Goal: Task Accomplishment & Management: Manage account settings

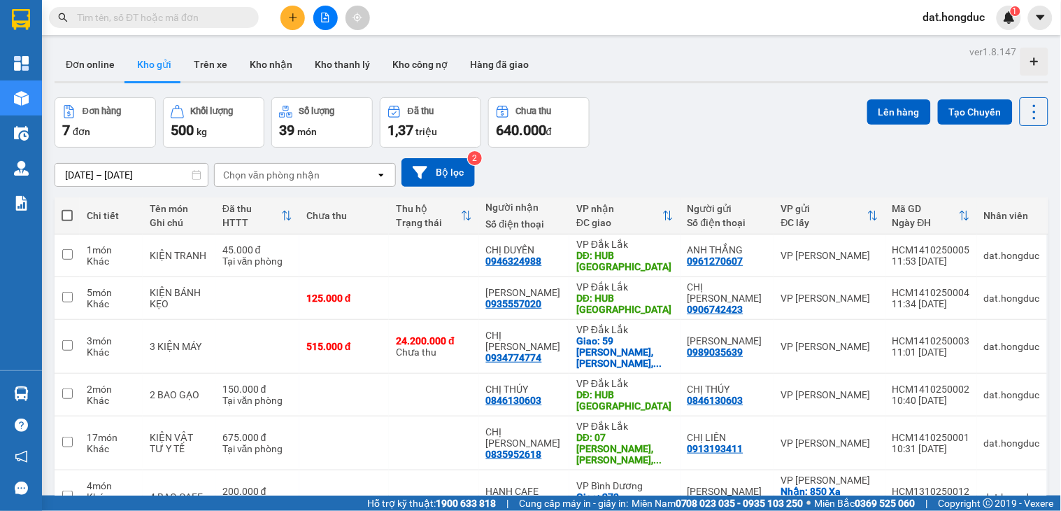
click at [208, 11] on input "text" at bounding box center [159, 17] width 165 height 15
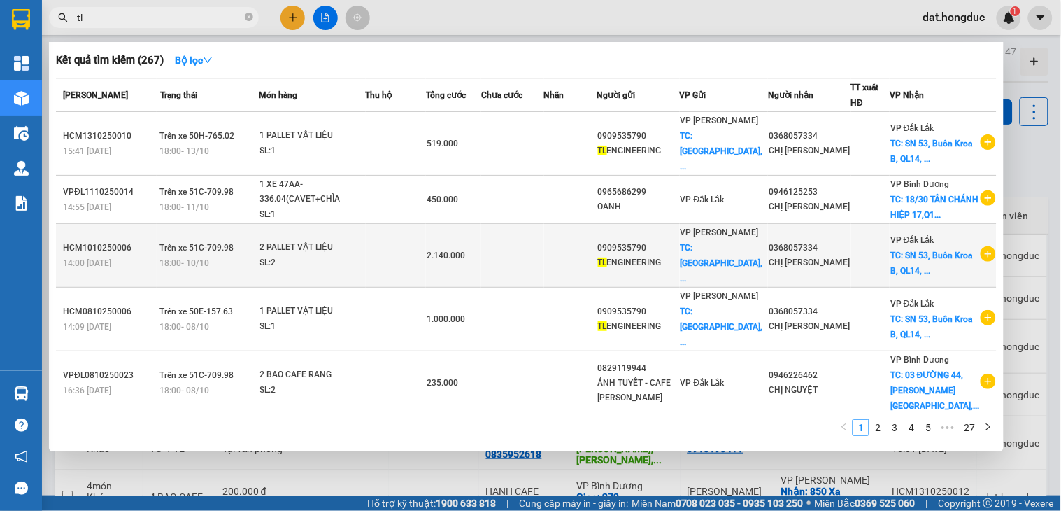
type input "tl"
click at [981, 248] on icon "plus-circle" at bounding box center [988, 253] width 15 height 15
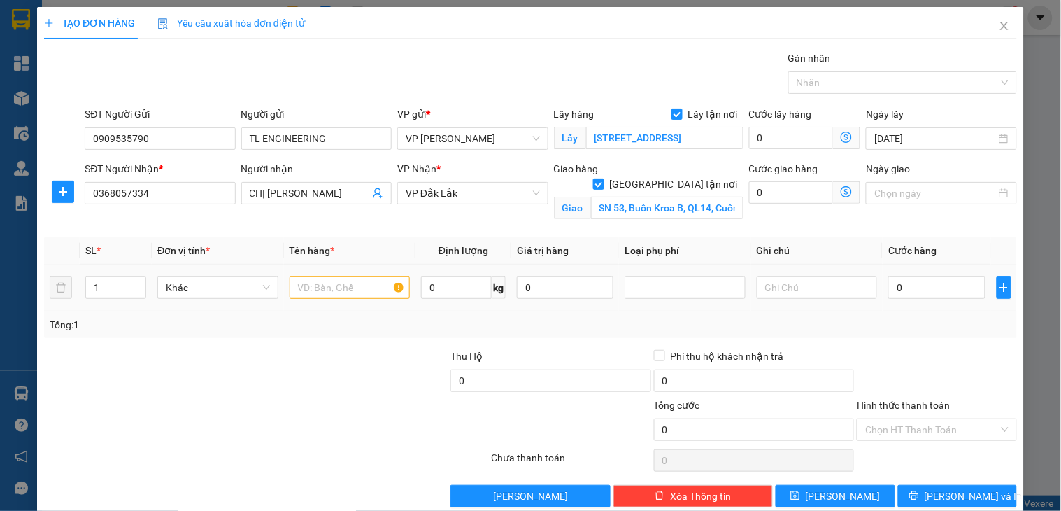
drag, startPoint x: 139, startPoint y: 282, endPoint x: 285, endPoint y: 297, distance: 147.0
click at [139, 282] on icon "up" at bounding box center [138, 283] width 5 height 5
type input "2"
click at [340, 292] on input "text" at bounding box center [350, 287] width 121 height 22
type input "2 PALLET VẬT LIỆU"
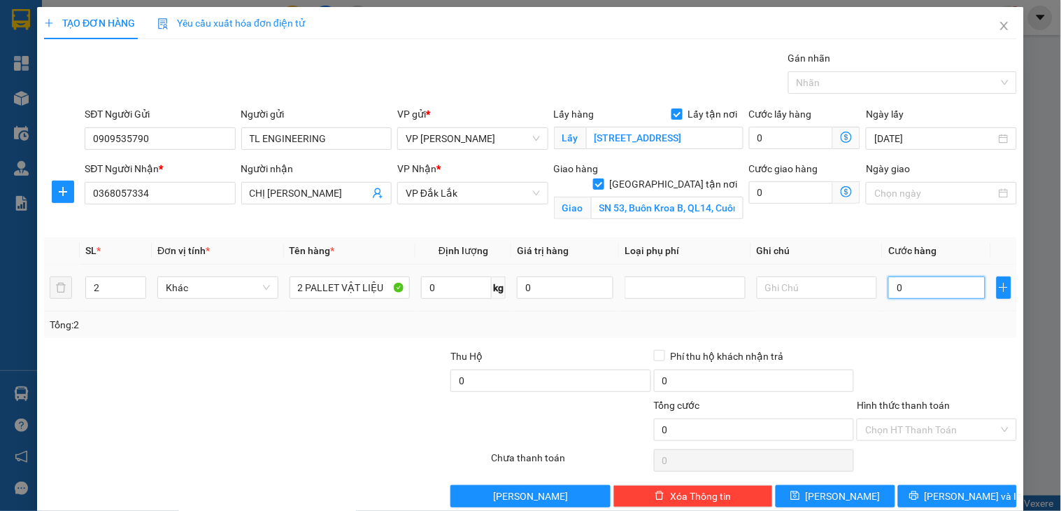
click at [896, 288] on input "0" at bounding box center [936, 287] width 97 height 22
type input "2.000.000"
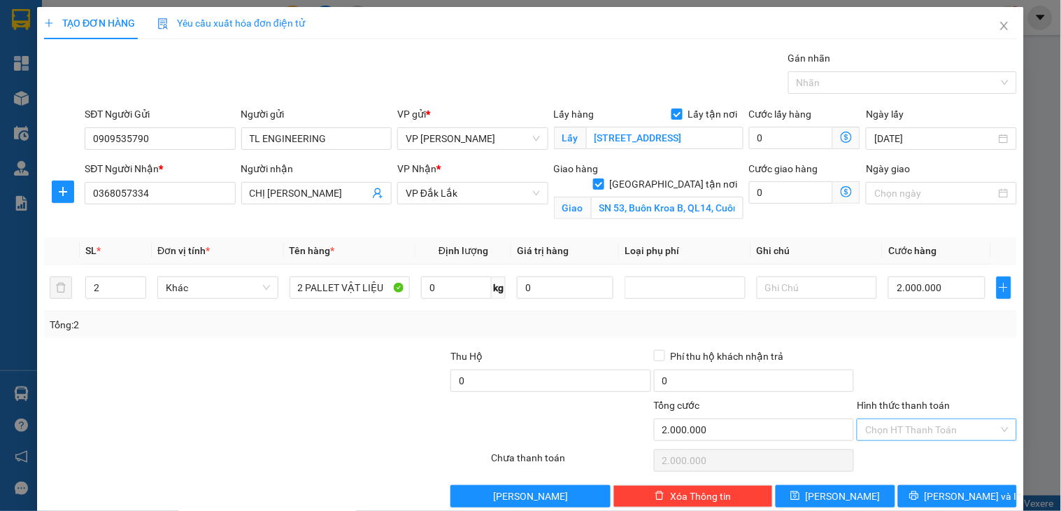
click at [931, 423] on input "Hình thức thanh toán" at bounding box center [931, 429] width 133 height 21
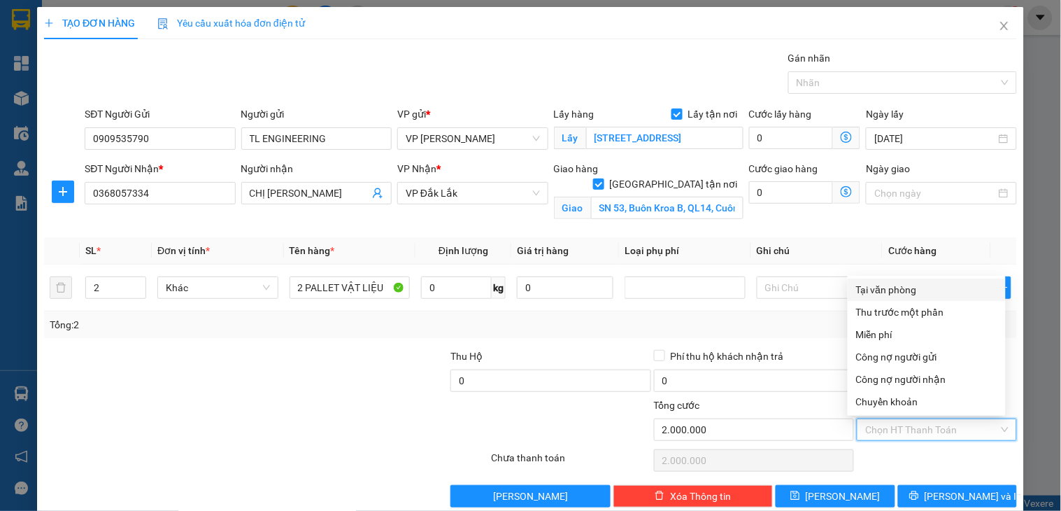
click at [895, 291] on div "Tại văn phòng" at bounding box center [926, 289] width 141 height 15
type input "0"
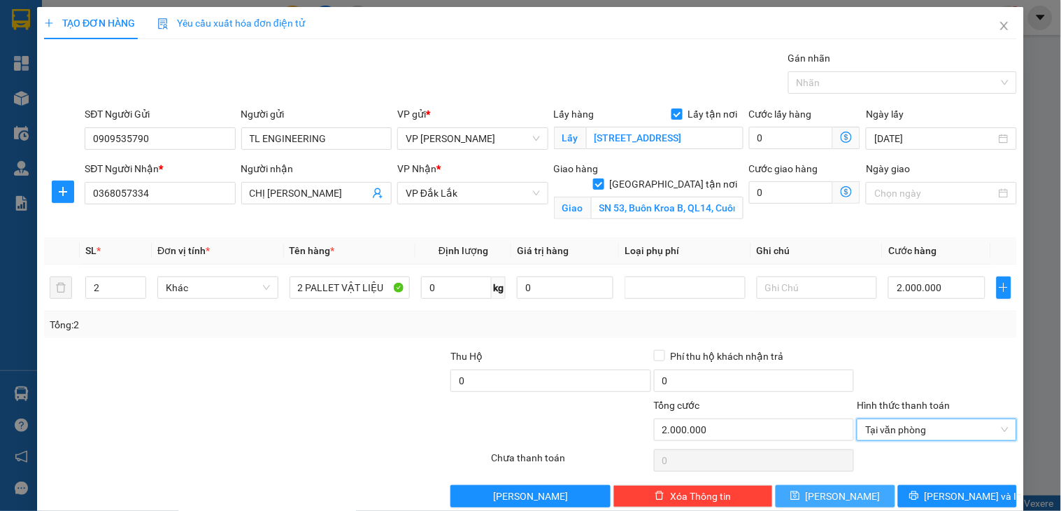
click at [856, 501] on button "[PERSON_NAME]" at bounding box center [835, 496] width 119 height 22
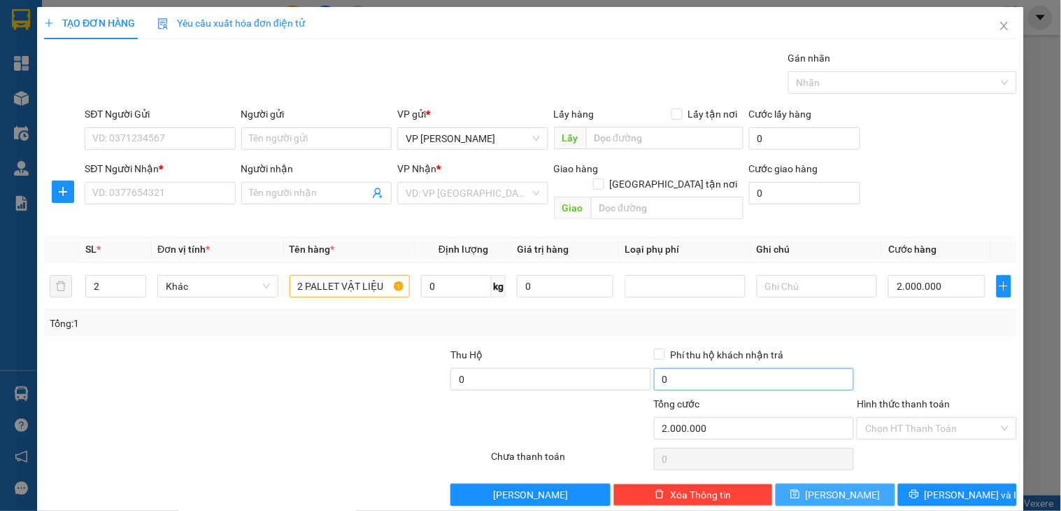
checkbox input "false"
type input "1"
type input "0"
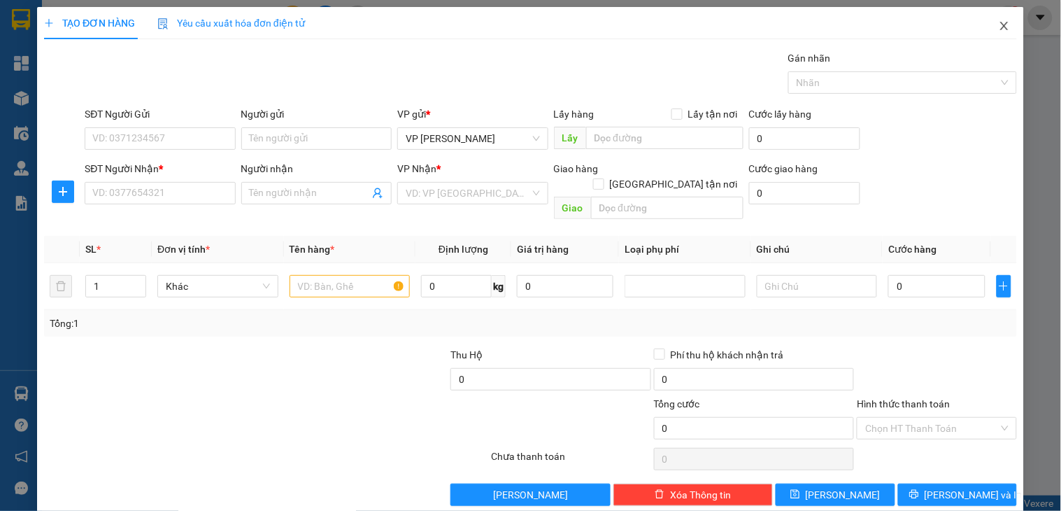
click at [999, 22] on icon "close" at bounding box center [1004, 25] width 11 height 11
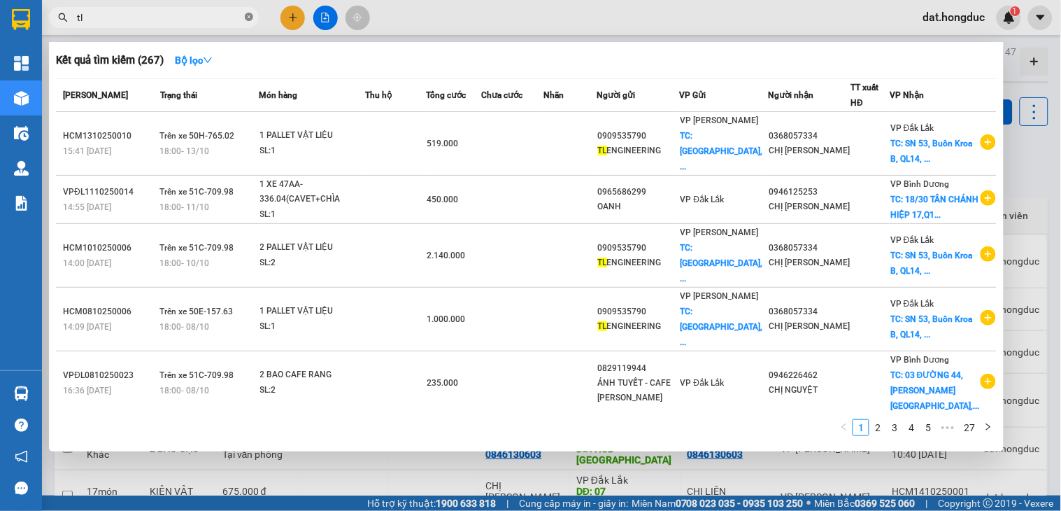
drag, startPoint x: 248, startPoint y: 17, endPoint x: 365, endPoint y: 40, distance: 119.1
click at [248, 17] on icon "close-circle" at bounding box center [249, 17] width 8 height 8
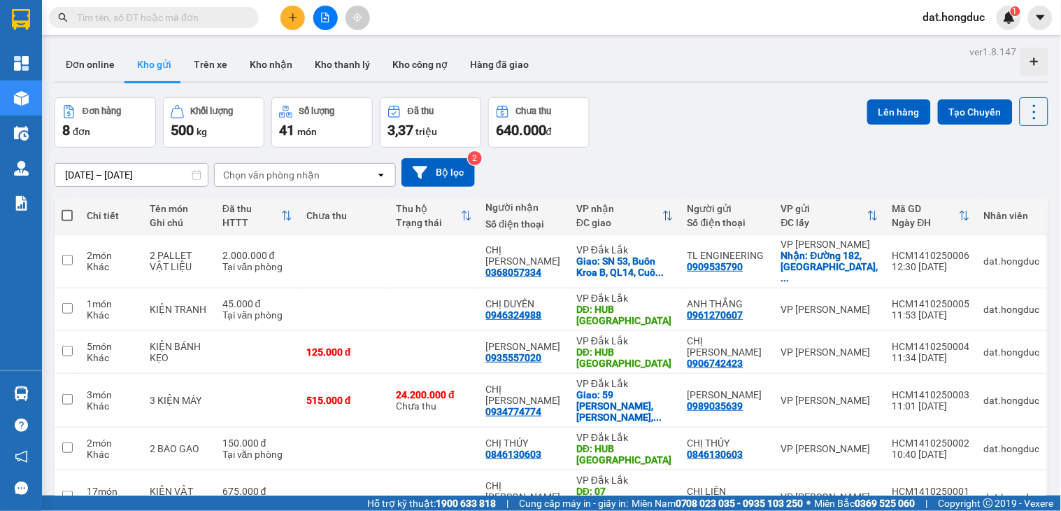
click at [169, 15] on input "text" at bounding box center [159, 17] width 165 height 15
type input "t"
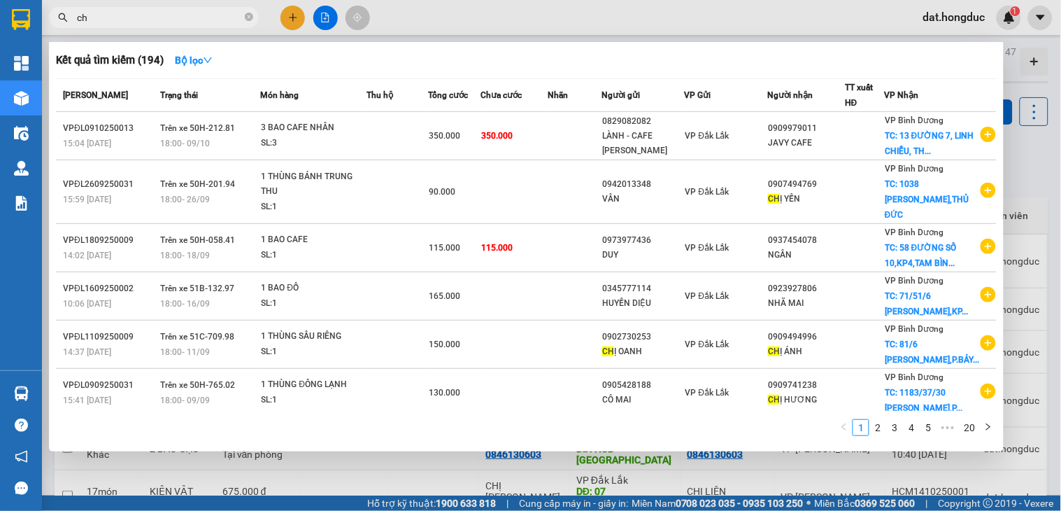
type input "c"
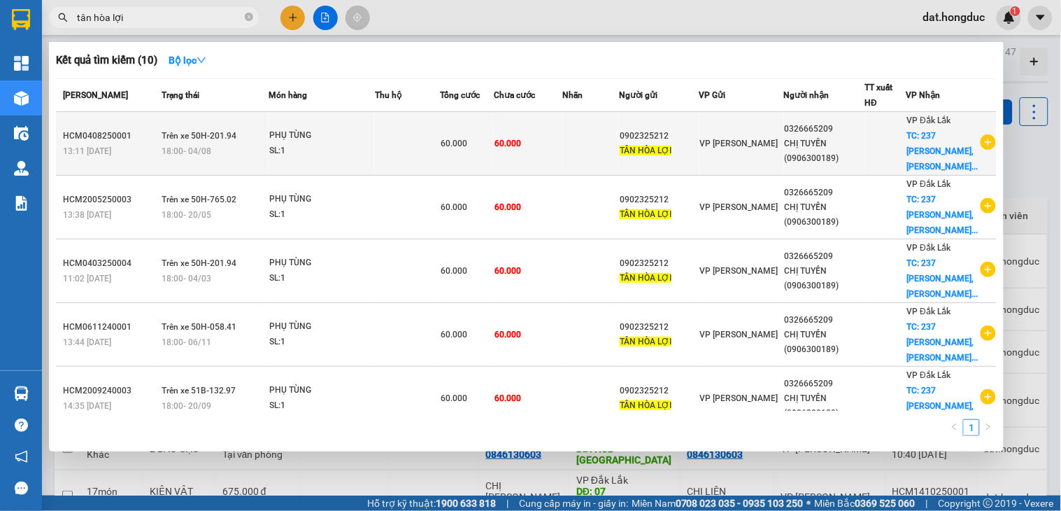
type input "tân hòa lợi"
click at [981, 142] on icon "plus-circle" at bounding box center [988, 141] width 15 height 15
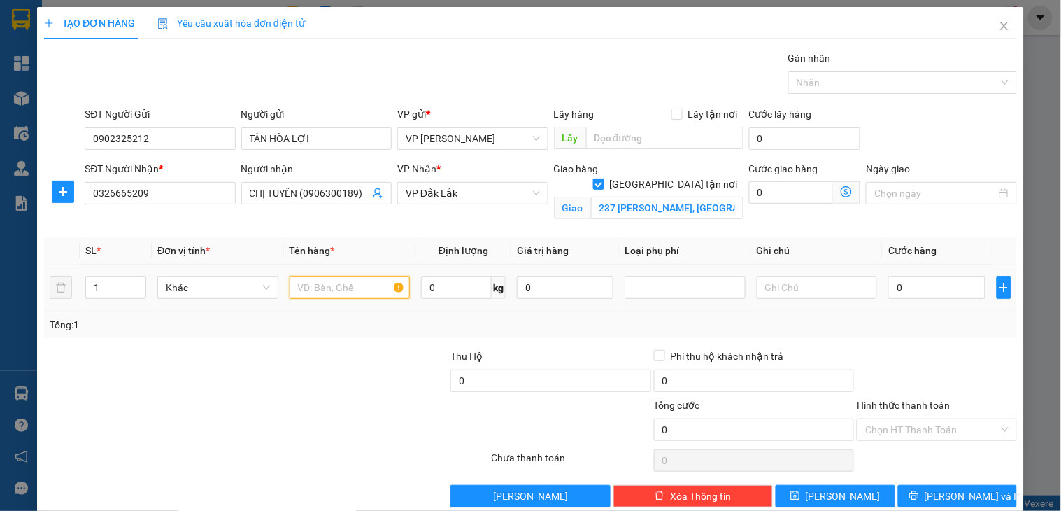
click at [339, 285] on input "text" at bounding box center [350, 287] width 121 height 22
type input "KIỆN PHỤ TÙNG"
click at [907, 290] on input "0" at bounding box center [936, 287] width 97 height 22
type input "6"
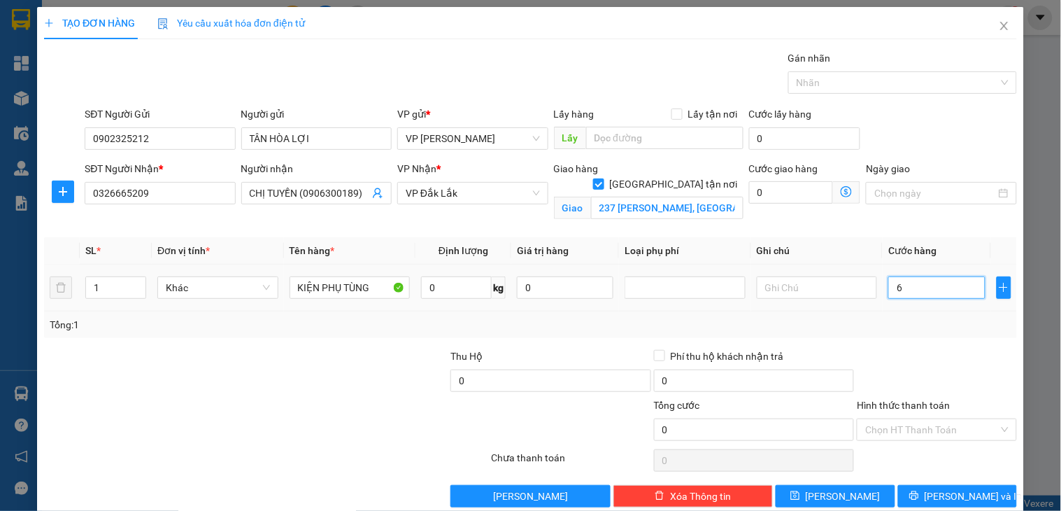
type input "6"
type input "60"
type input "60.000"
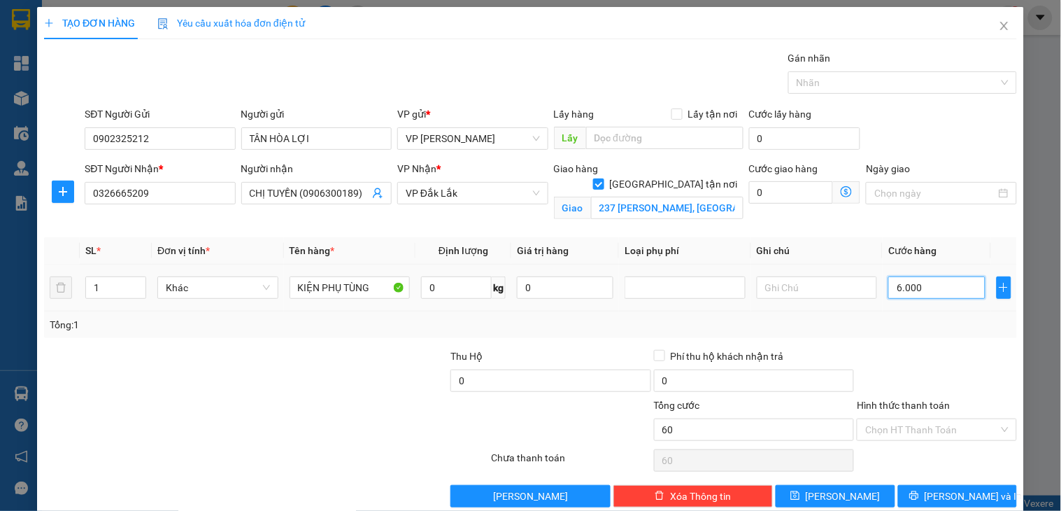
type input "60.000"
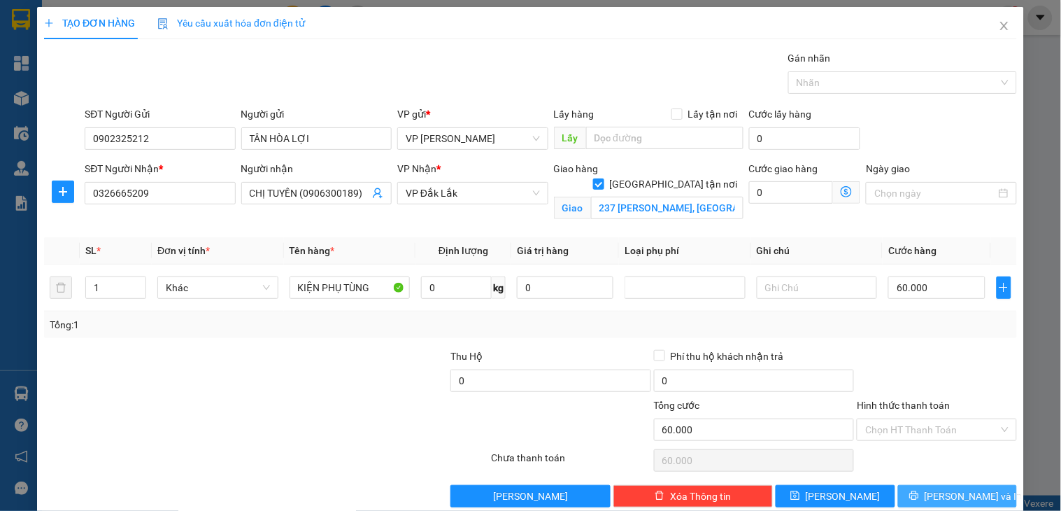
click at [919, 497] on icon "printer" at bounding box center [914, 495] width 10 height 10
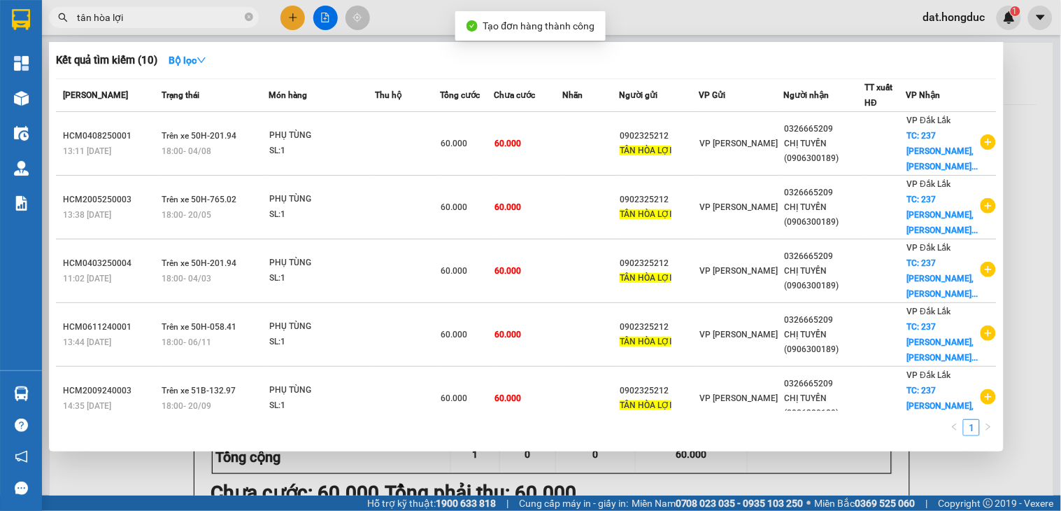
click at [1012, 109] on div at bounding box center [530, 255] width 1061 height 511
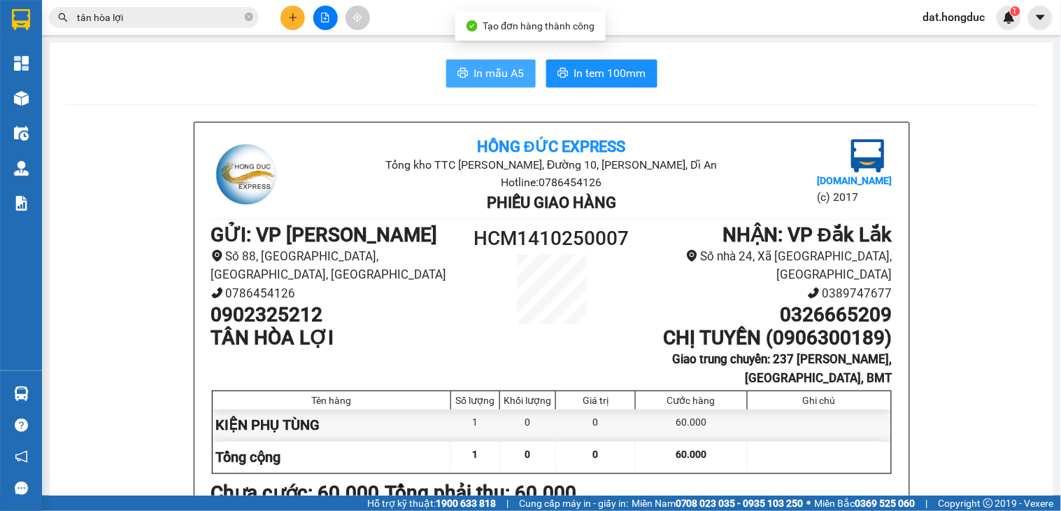
click at [478, 73] on span "In mẫu A5" at bounding box center [499, 72] width 50 height 17
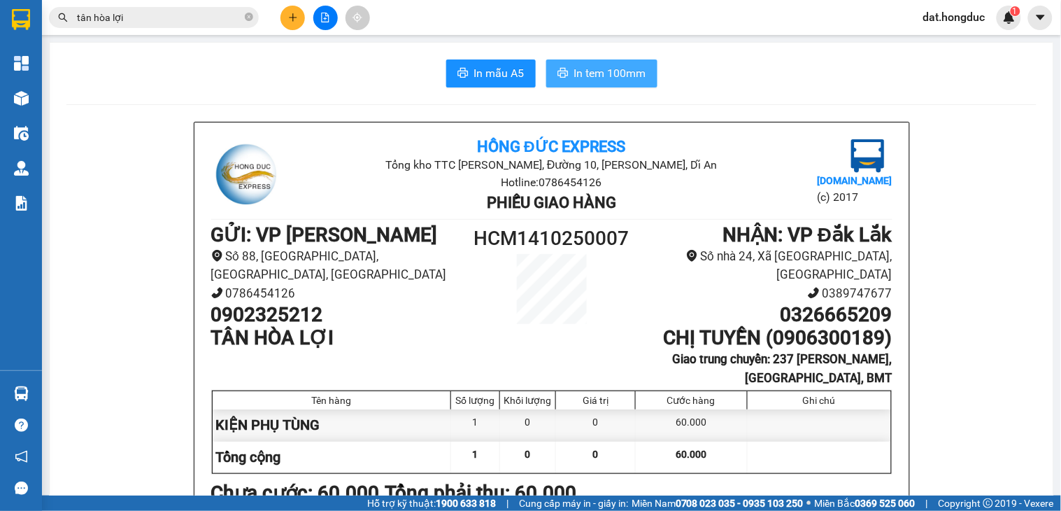
click at [619, 76] on span "In tem 100mm" at bounding box center [610, 72] width 72 height 17
click at [245, 17] on icon "close-circle" at bounding box center [249, 17] width 8 height 8
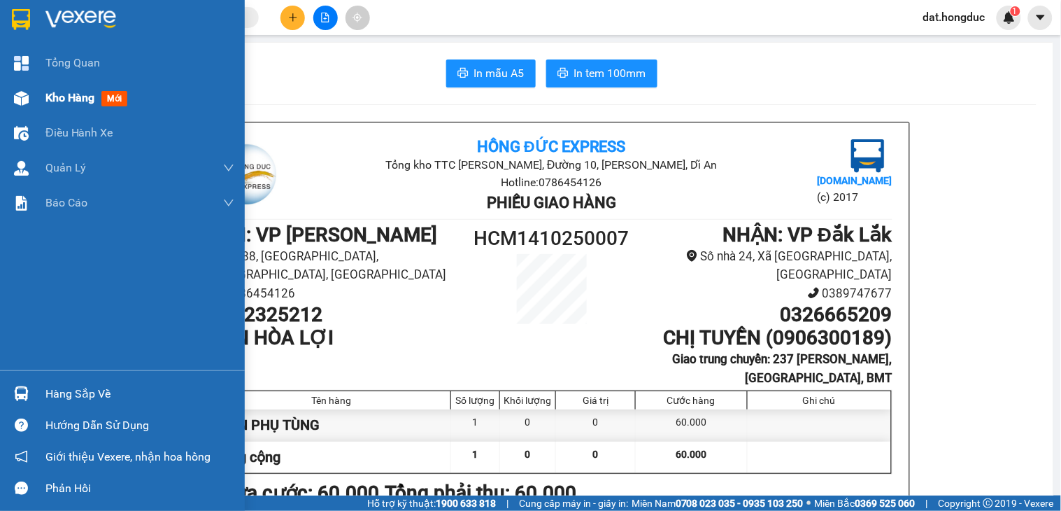
click at [66, 97] on span "Kho hàng" at bounding box center [69, 97] width 49 height 13
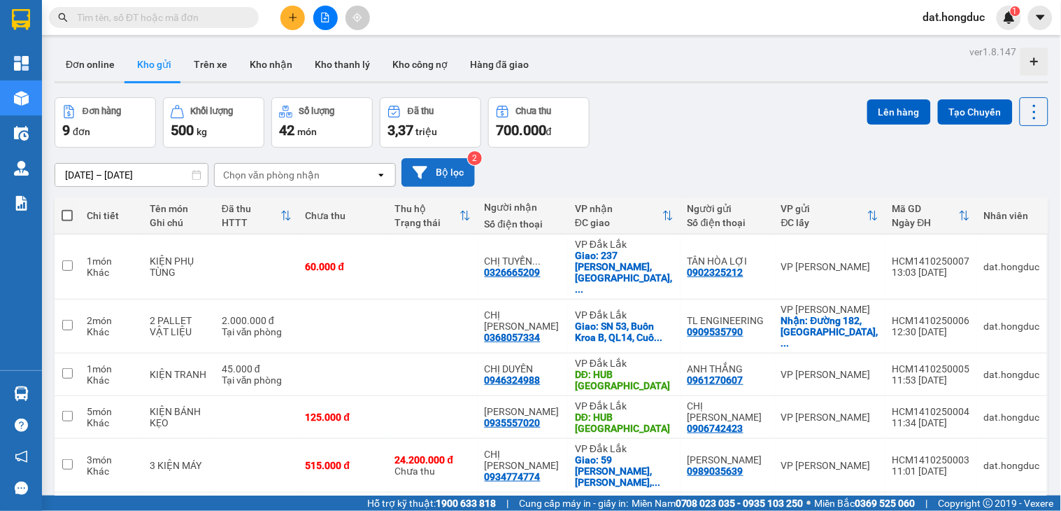
click at [446, 161] on button "Bộ lọc" at bounding box center [438, 172] width 73 height 29
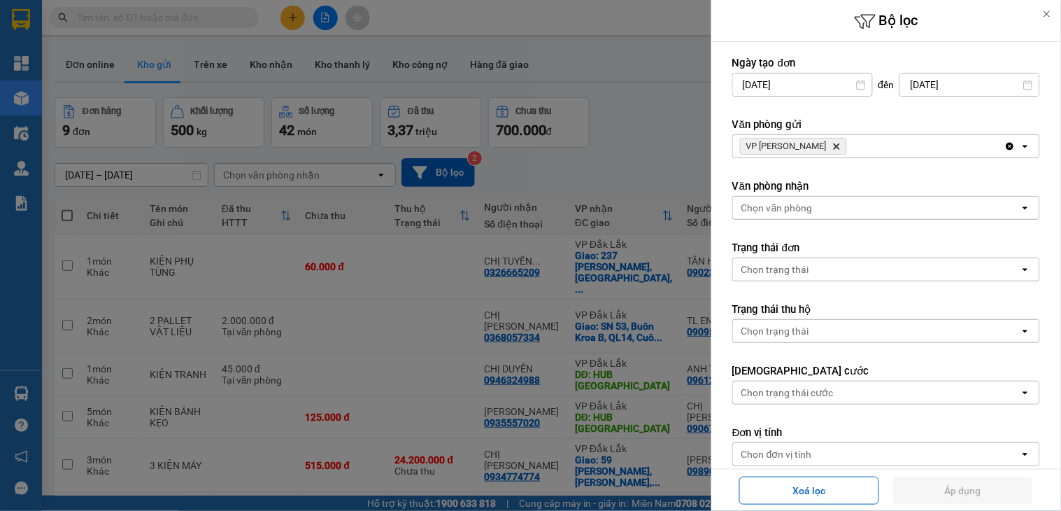
click at [834, 144] on icon "VP Hồ Chí Minh, close by backspace" at bounding box center [837, 146] width 6 height 6
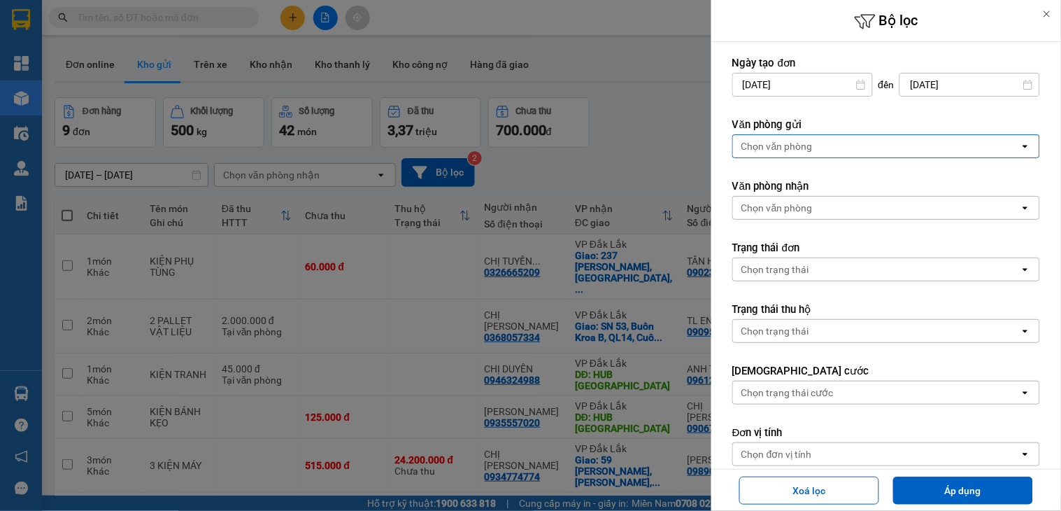
click at [809, 148] on div "Chọn văn phòng" at bounding box center [777, 146] width 71 height 14
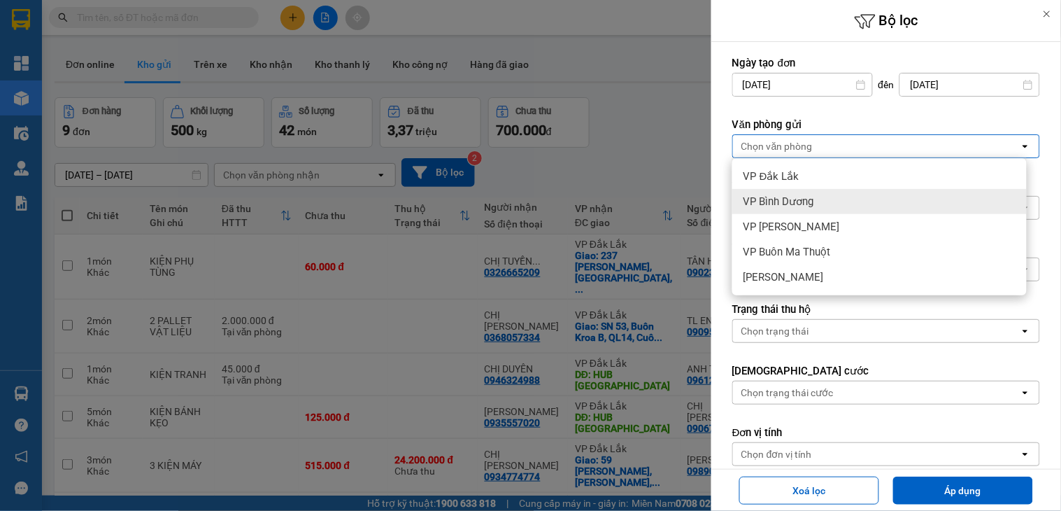
click at [814, 206] on span "VP Bình Dương" at bounding box center [779, 201] width 71 height 14
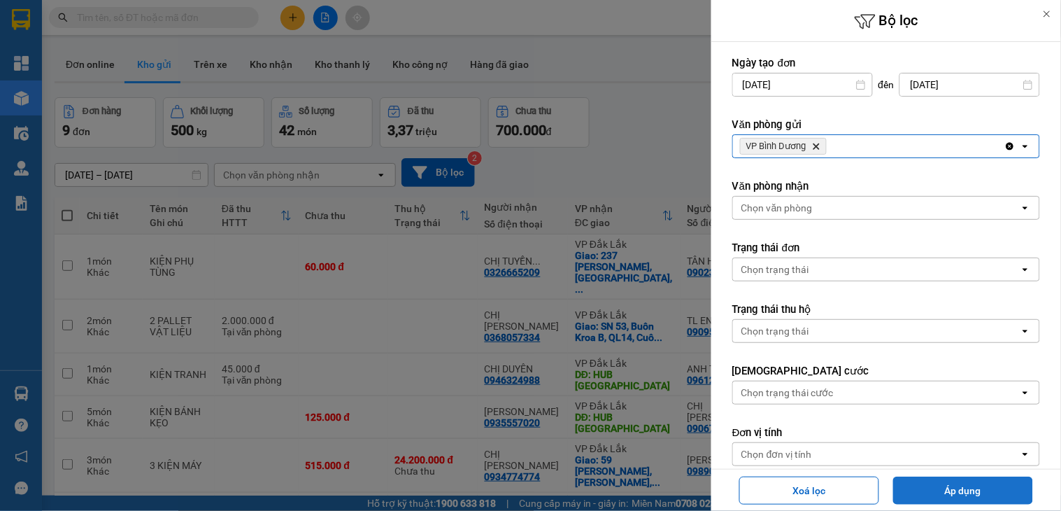
click at [942, 497] on button "Áp dụng" at bounding box center [963, 490] width 140 height 28
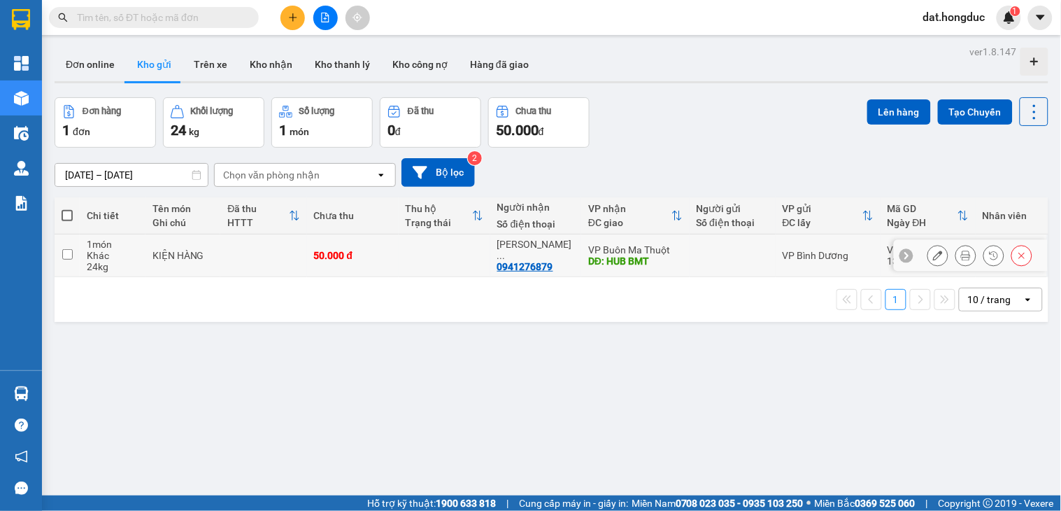
click at [406, 257] on td at bounding box center [445, 255] width 92 height 43
checkbox input "true"
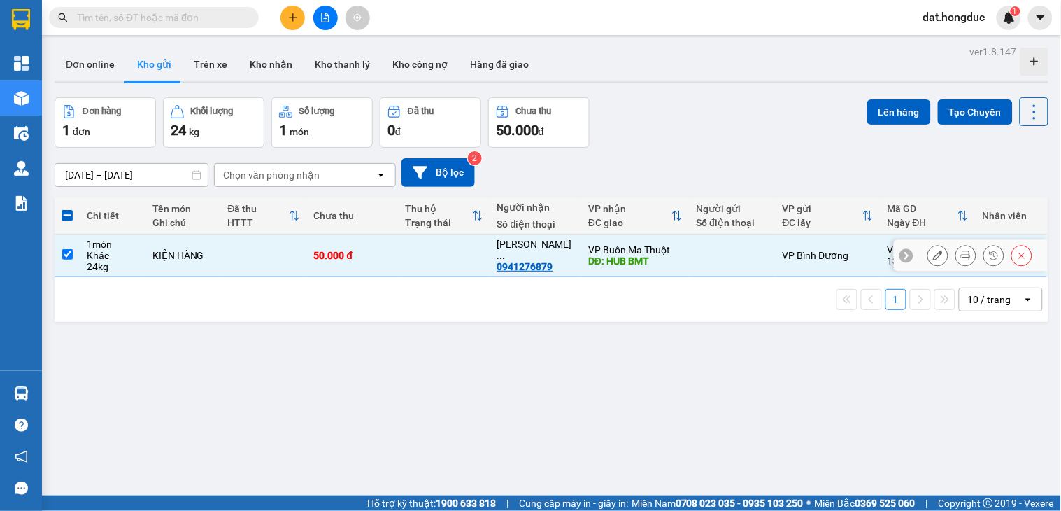
click at [406, 257] on td at bounding box center [445, 255] width 92 height 43
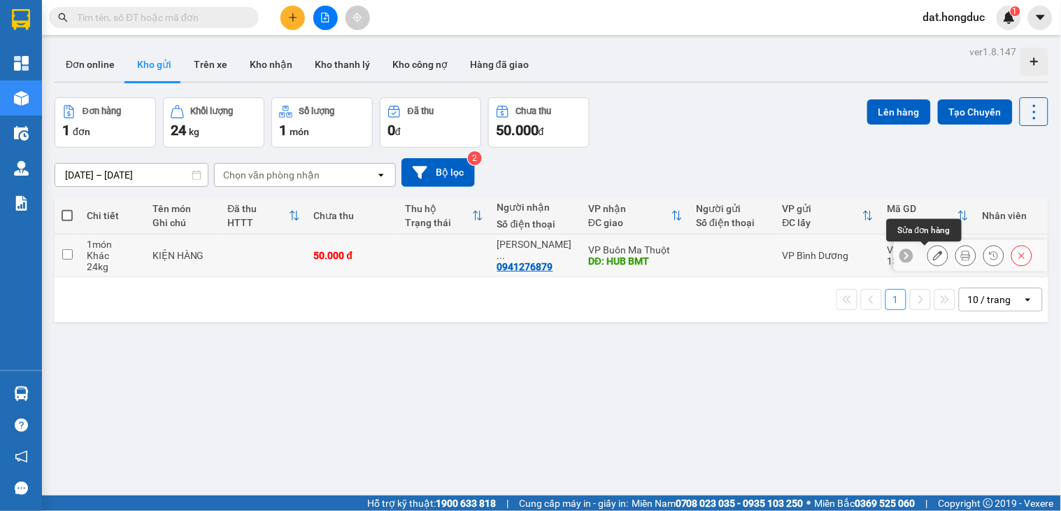
click at [933, 255] on icon at bounding box center [938, 255] width 10 height 10
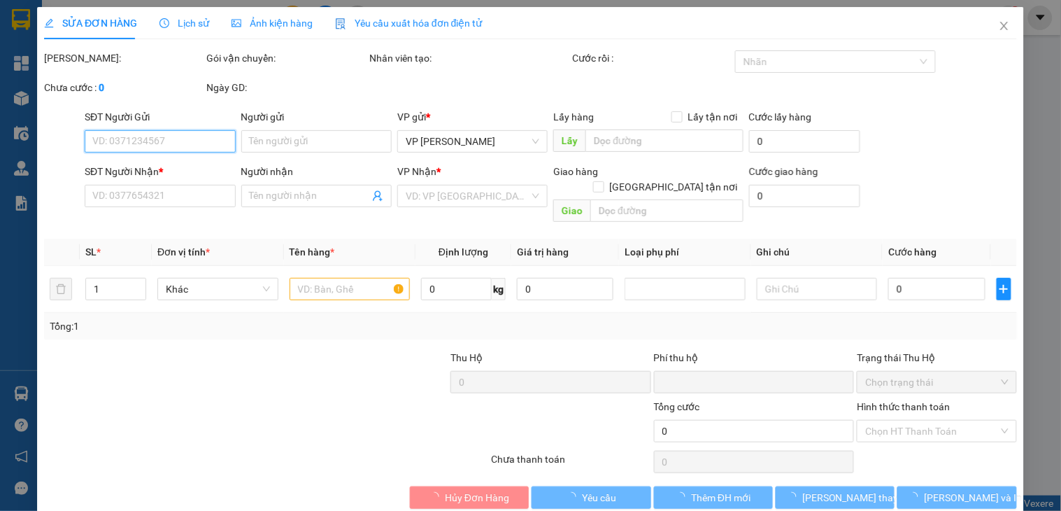
type input "0941276879"
type input "[PERSON_NAME]"
type input "HUB BMT"
type input "0"
type input "50.000"
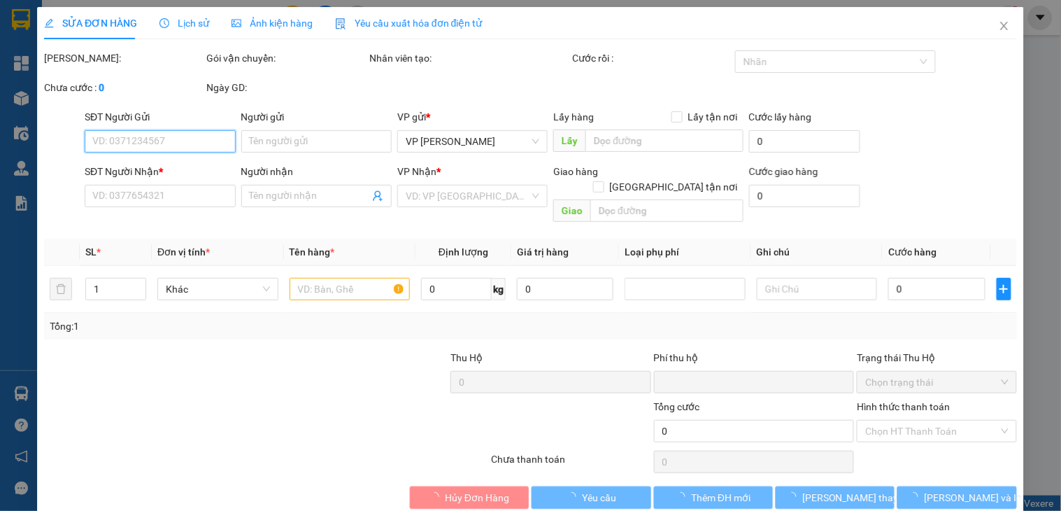
type input "50.000"
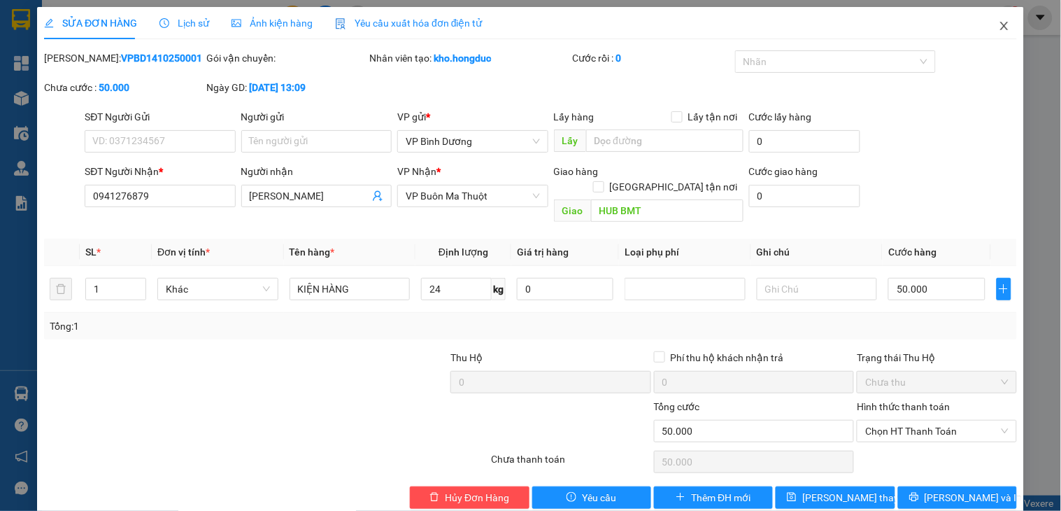
click at [1000, 25] on icon "close" at bounding box center [1004, 26] width 8 height 8
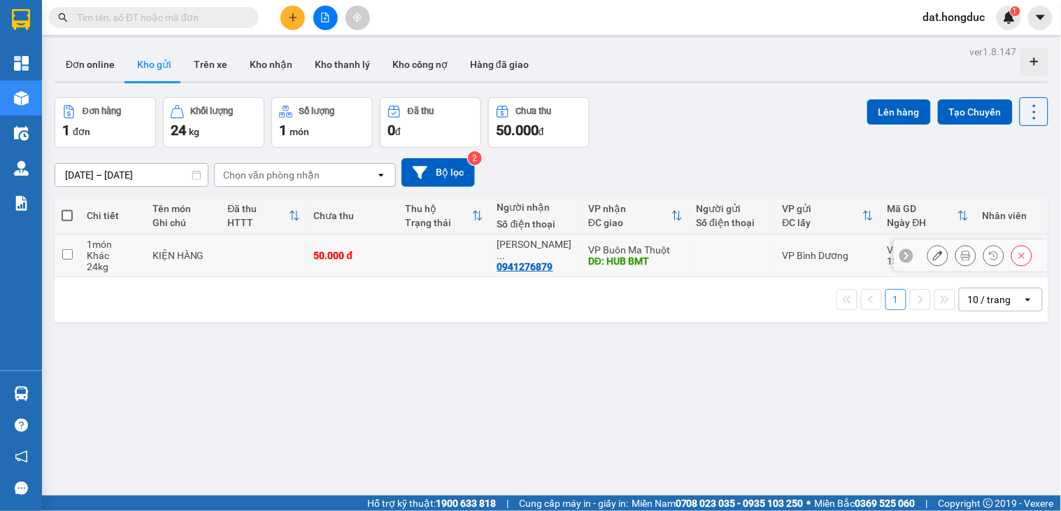
click at [404, 256] on td at bounding box center [445, 255] width 92 height 43
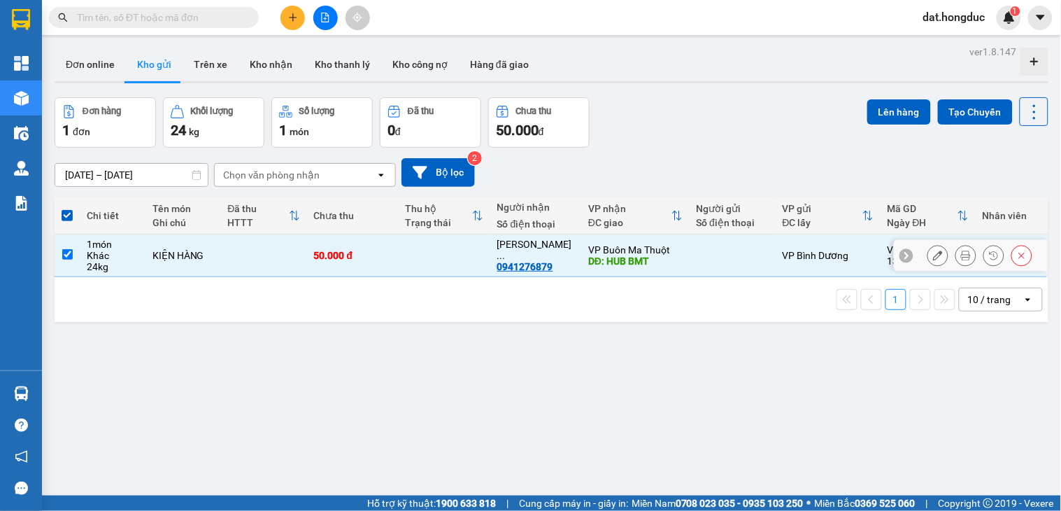
click at [404, 256] on td at bounding box center [445, 255] width 92 height 43
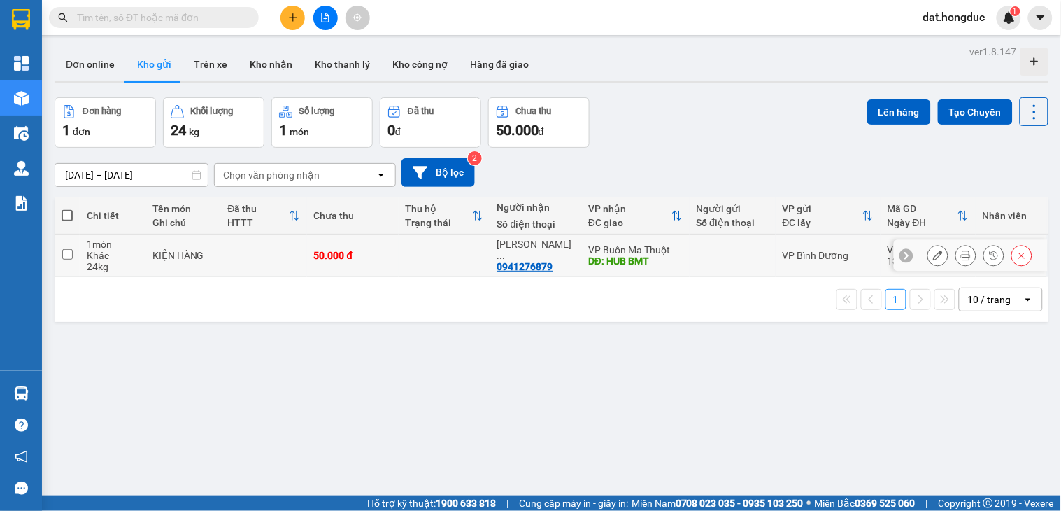
click at [928, 250] on button at bounding box center [938, 255] width 20 height 24
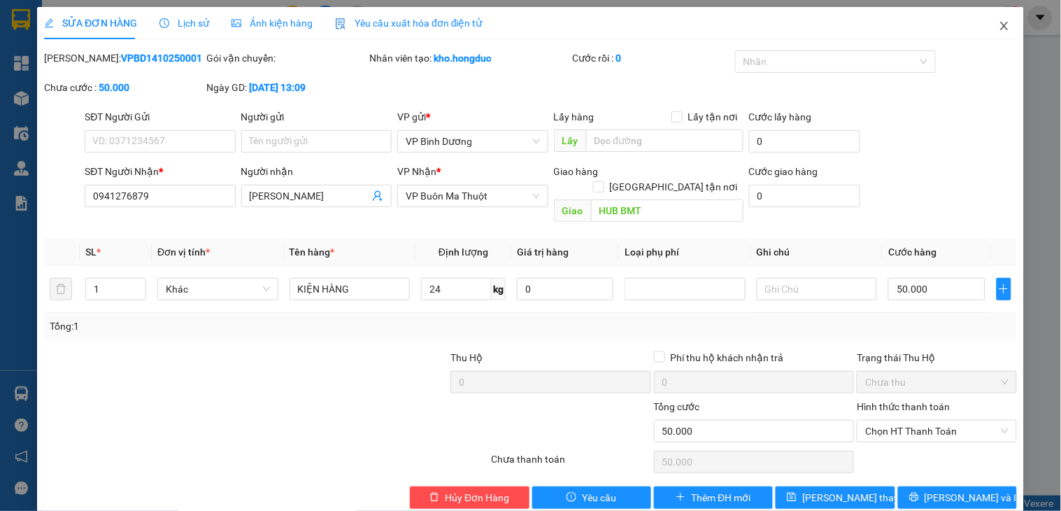
click at [999, 28] on icon "close" at bounding box center [1004, 25] width 11 height 11
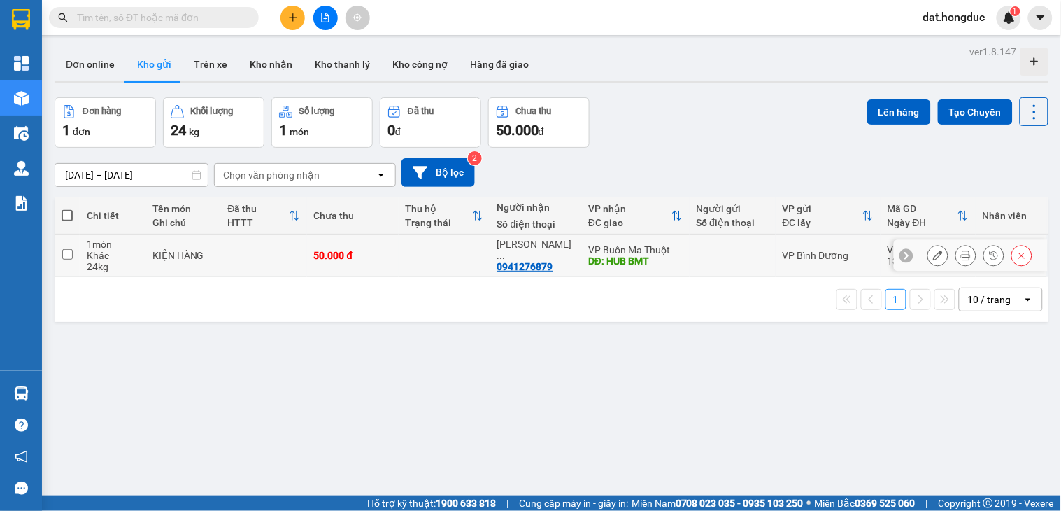
click at [719, 262] on td at bounding box center [733, 255] width 86 height 43
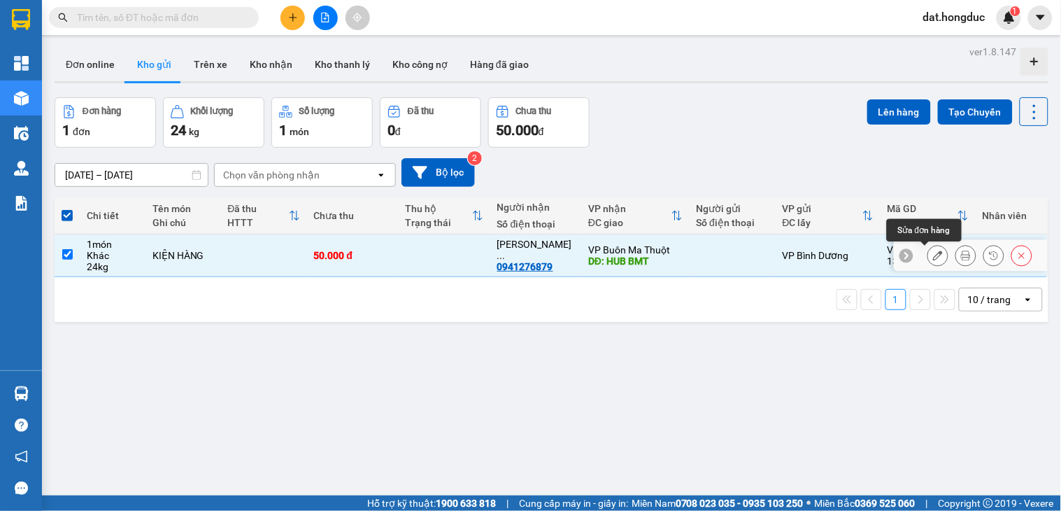
click at [933, 255] on icon at bounding box center [938, 255] width 10 height 10
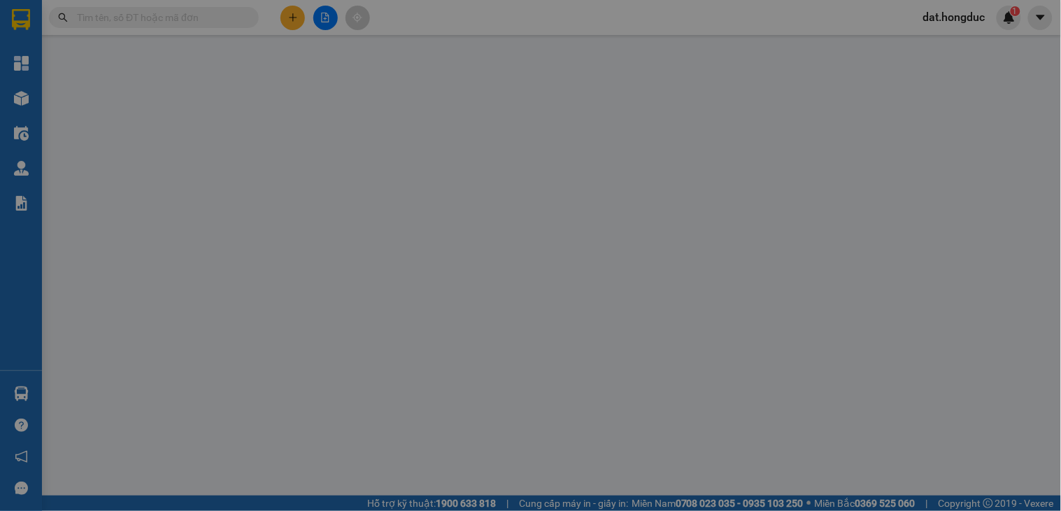
type input "0941276879"
type input "[PERSON_NAME]"
type input "HUB BMT"
type input "0"
type input "50.000"
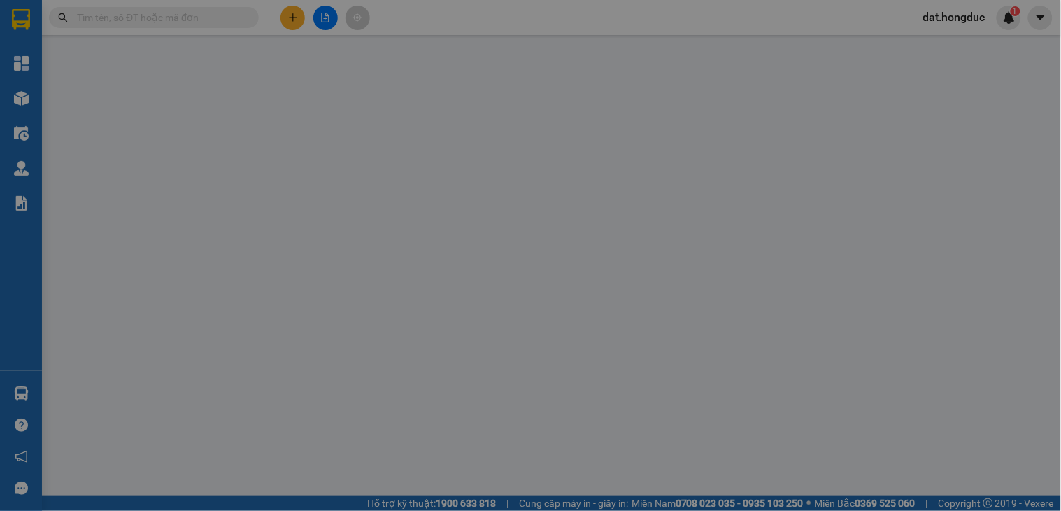
type input "50.000"
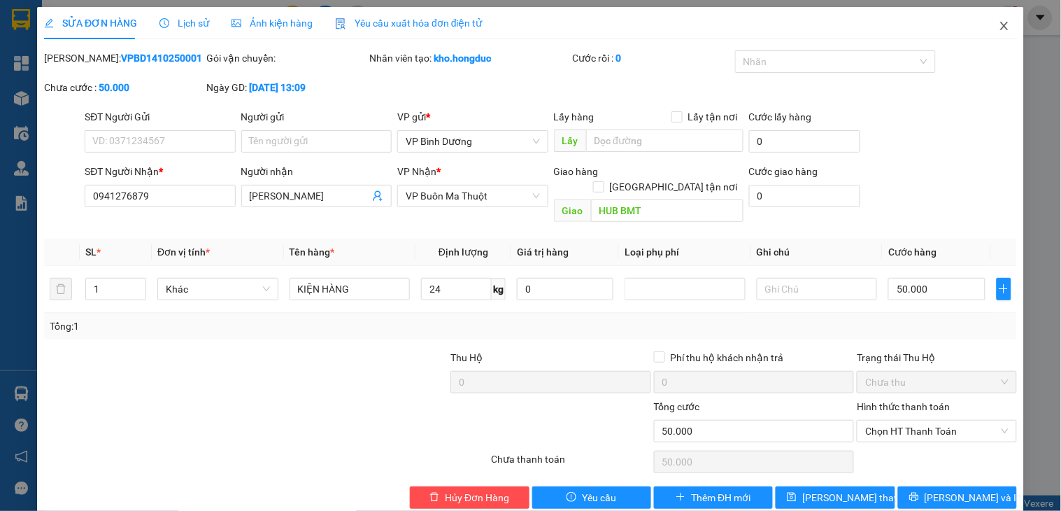
click at [1000, 24] on icon "close" at bounding box center [1004, 26] width 8 height 8
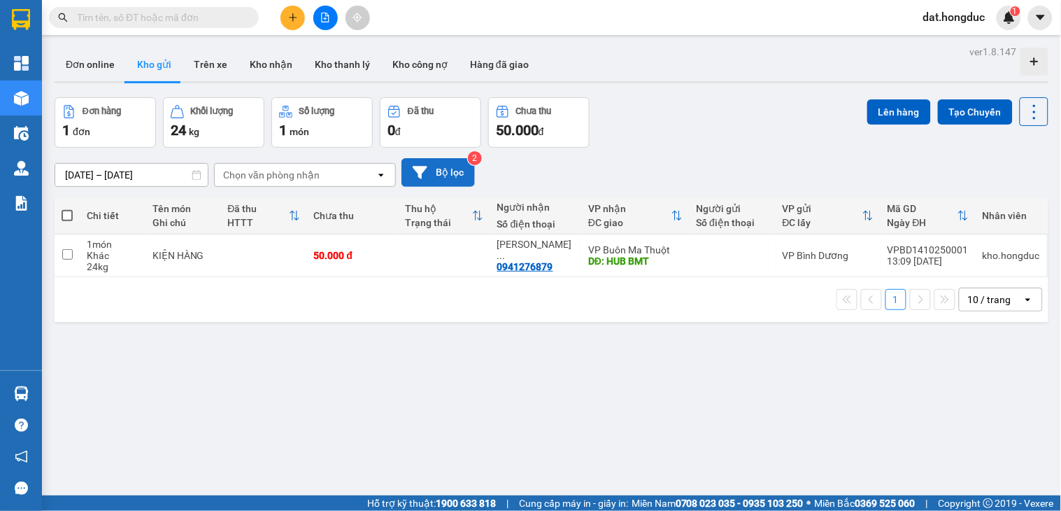
click at [443, 173] on button "Bộ lọc" at bounding box center [438, 172] width 73 height 29
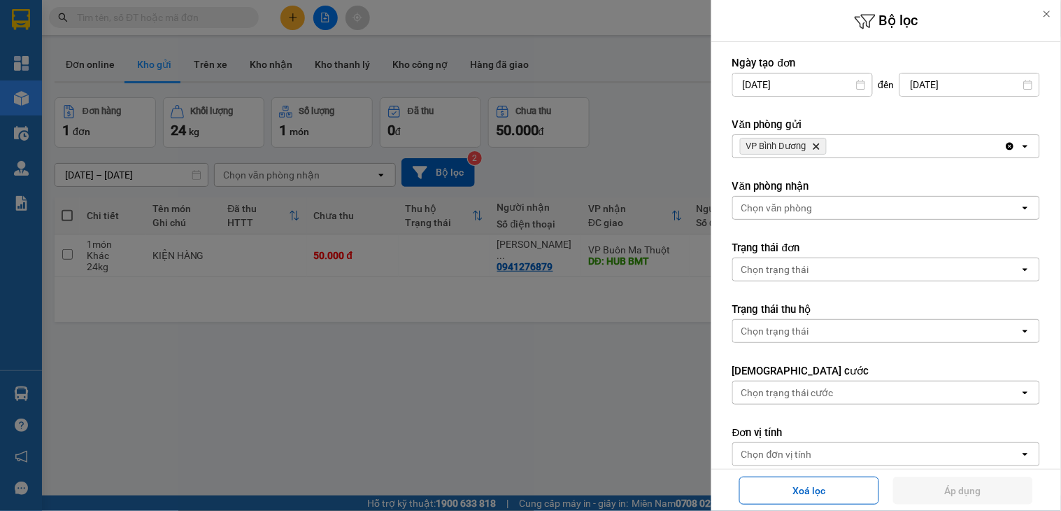
click at [816, 148] on icon "Delete" at bounding box center [816, 146] width 8 height 8
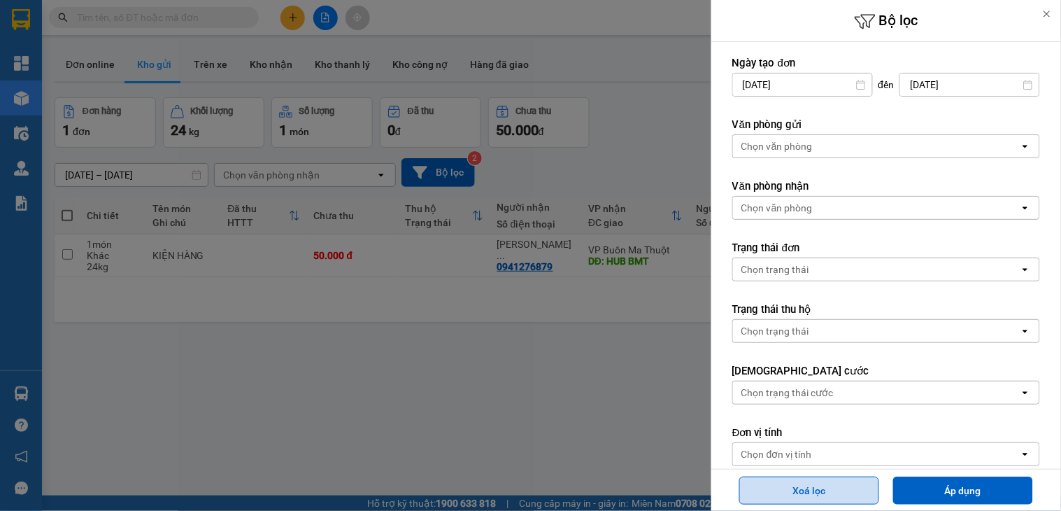
click at [830, 490] on button "Xoá lọc" at bounding box center [809, 490] width 140 height 28
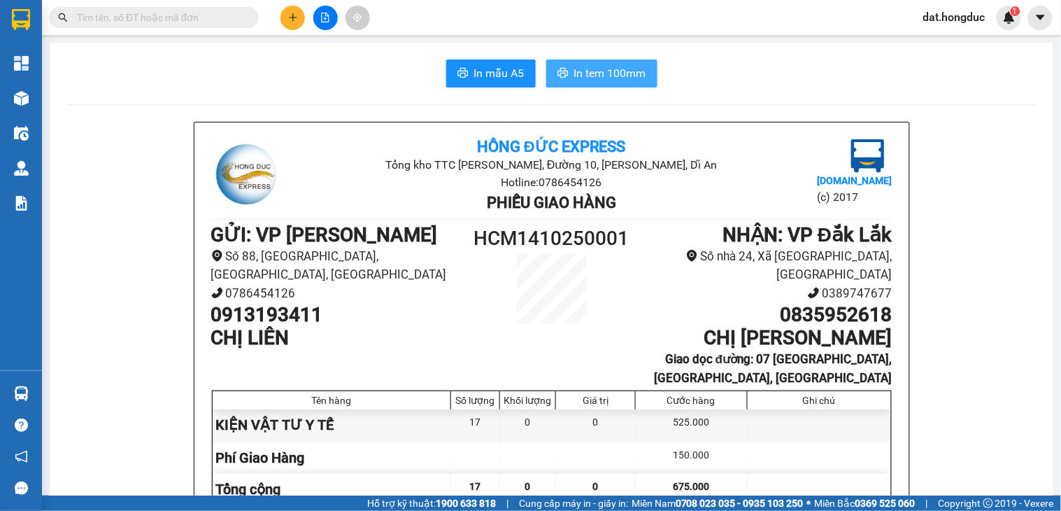
click at [563, 84] on button "In tem 100mm" at bounding box center [601, 73] width 111 height 28
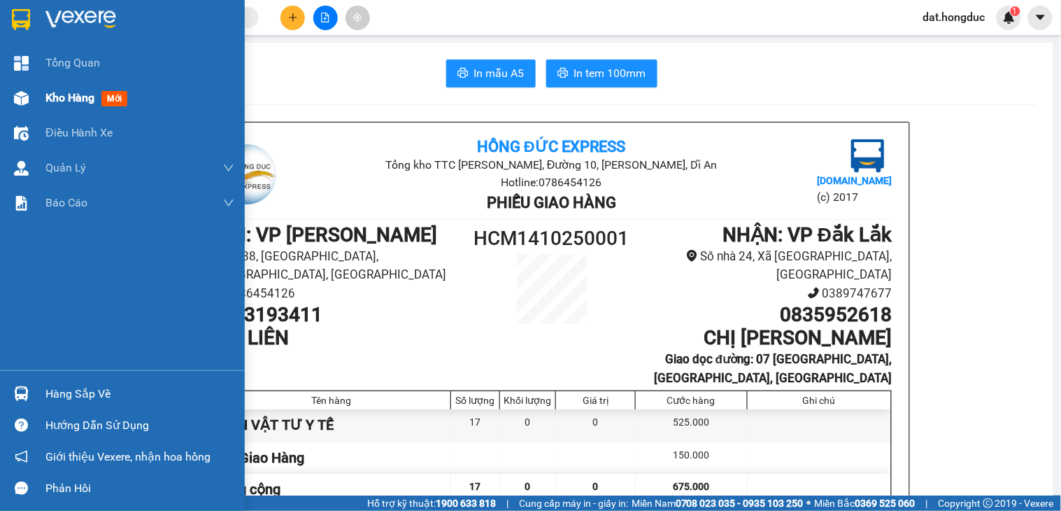
click at [59, 91] on span "Kho hàng" at bounding box center [69, 97] width 49 height 13
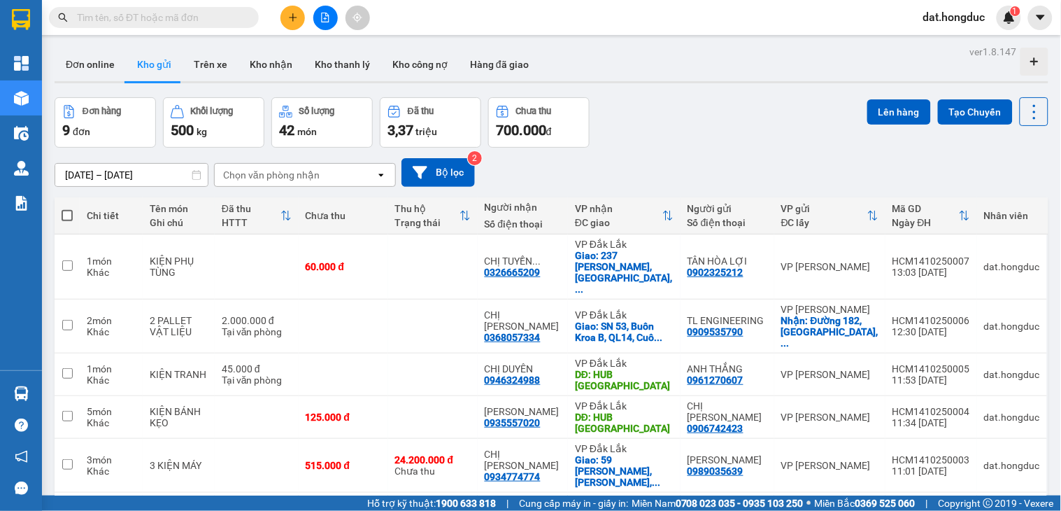
click at [64, 213] on span at bounding box center [67, 215] width 11 height 11
click at [67, 208] on input "checkbox" at bounding box center [67, 208] width 0 height 0
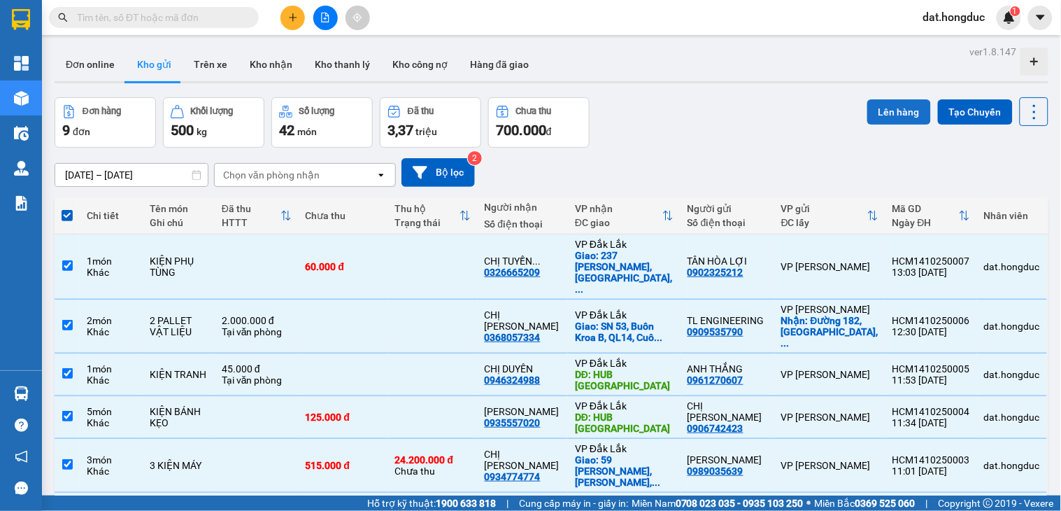
click at [872, 115] on button "Lên hàng" at bounding box center [899, 111] width 64 height 25
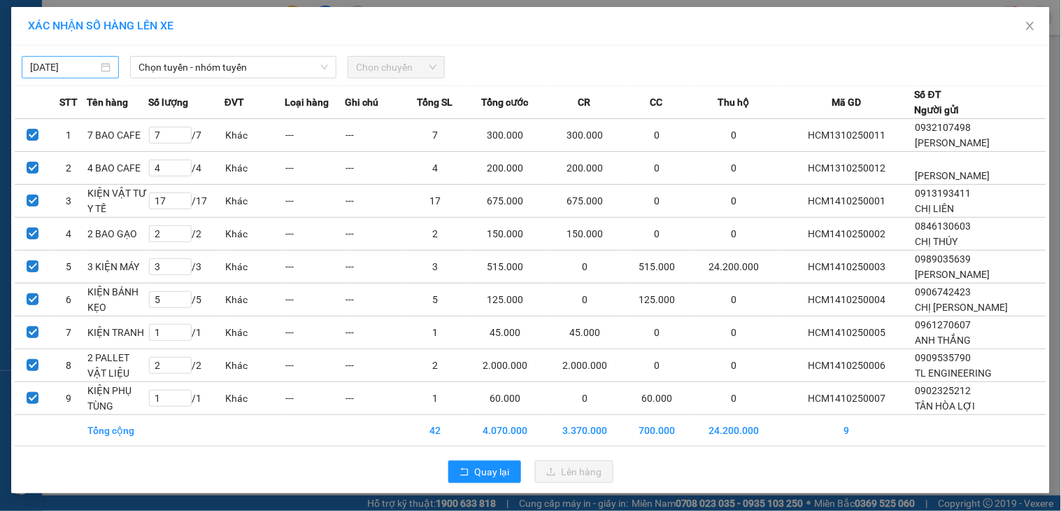
click at [85, 60] on body "Kết quả tìm kiếm ( 10 ) Bộ lọc Mã ĐH Trạng thái Món hàng Thu hộ Tổng cước Chưa …" at bounding box center [530, 255] width 1061 height 511
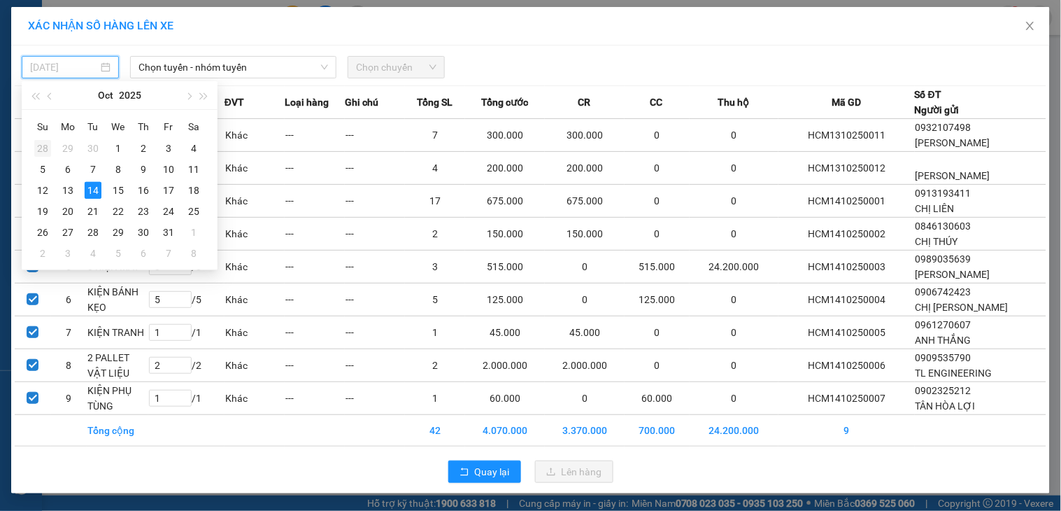
click at [45, 148] on div "28" at bounding box center [42, 148] width 17 height 17
type input "[DATE]"
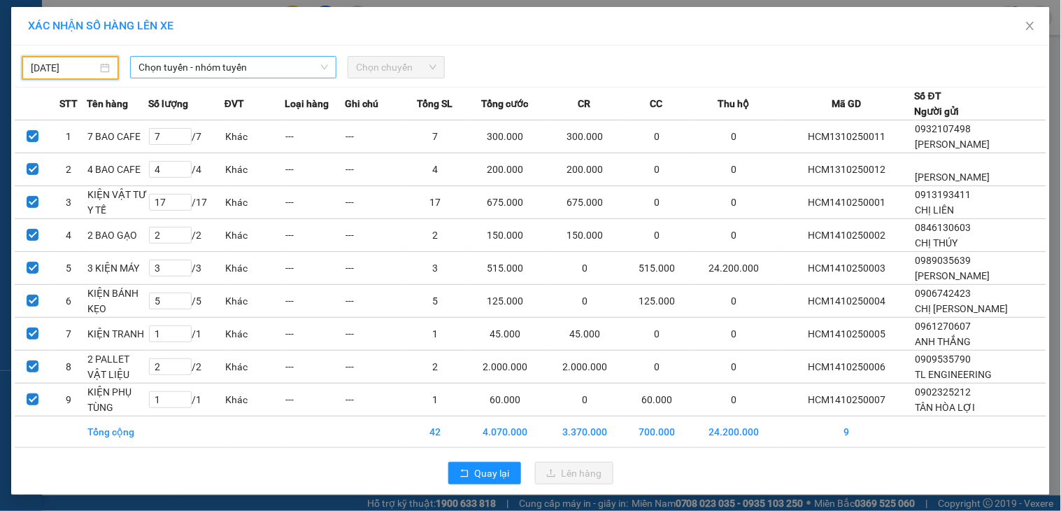
click at [248, 65] on span "Chọn tuyến - nhóm tuyến" at bounding box center [234, 67] width 190 height 21
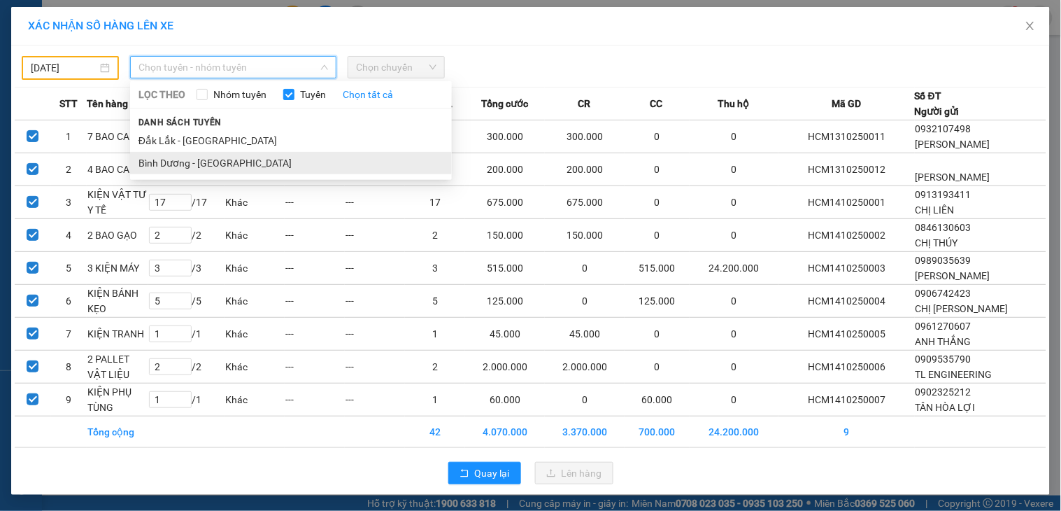
click at [186, 157] on li "Bình Dương - [GEOGRAPHIC_DATA]" at bounding box center [291, 163] width 322 height 22
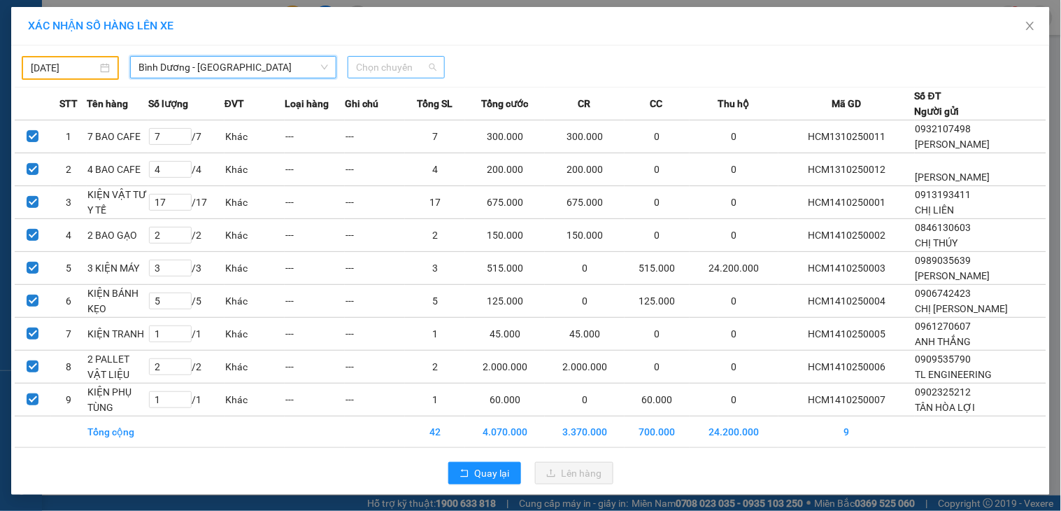
click at [390, 64] on span "Chọn chuyến" at bounding box center [396, 67] width 80 height 21
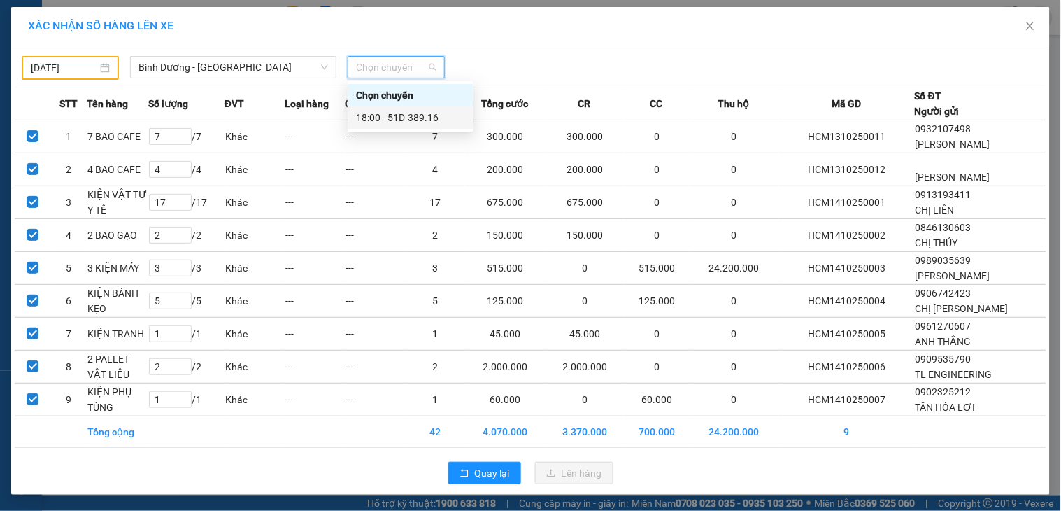
click at [409, 116] on div "18:00 - 51D-389.16" at bounding box center [410, 117] width 109 height 15
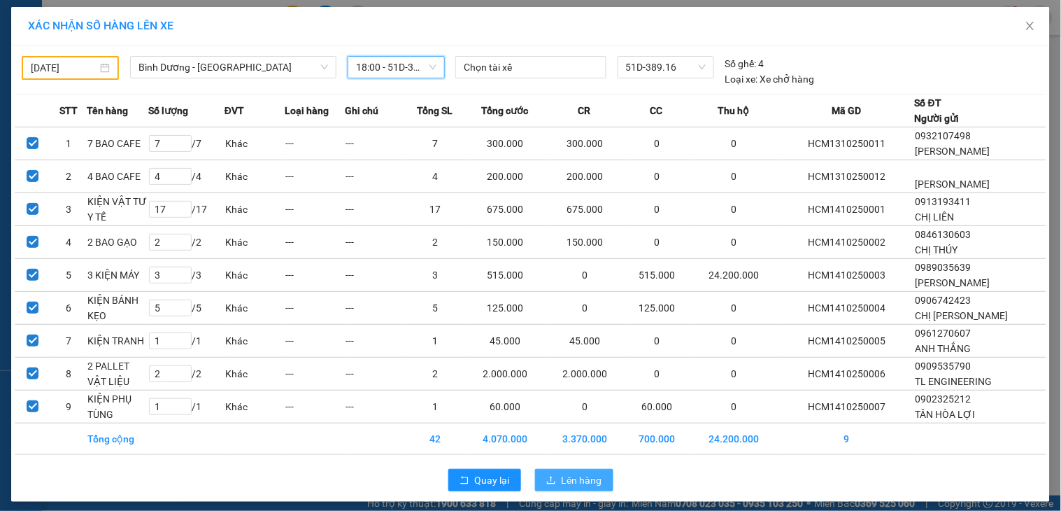
click at [585, 476] on span "Lên hàng" at bounding box center [582, 479] width 41 height 15
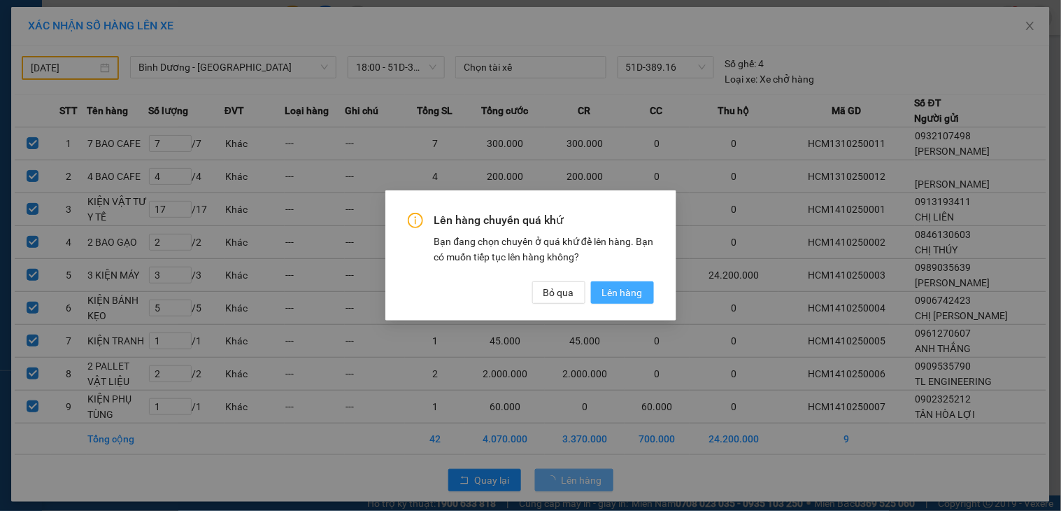
click at [611, 291] on span "Lên hàng" at bounding box center [622, 292] width 41 height 15
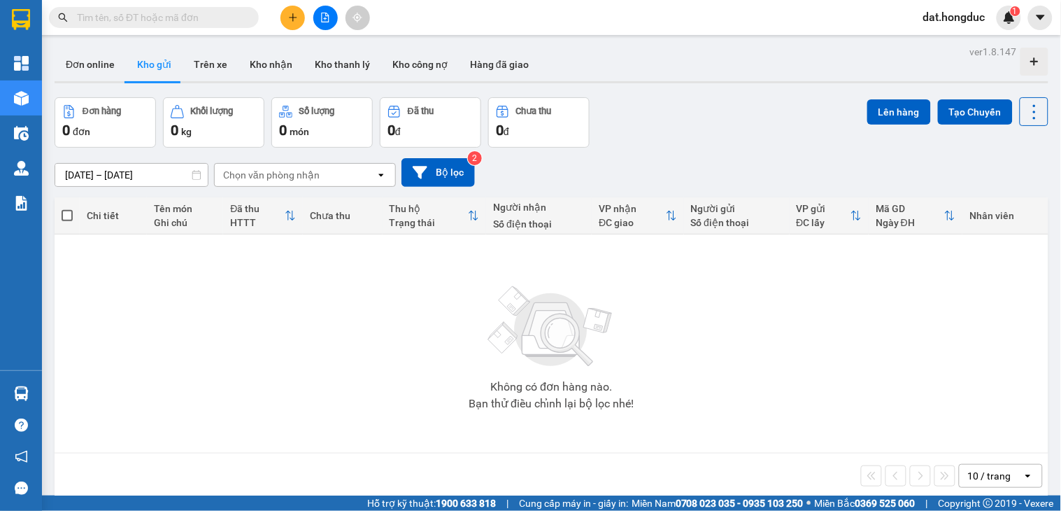
click at [322, 21] on icon "file-add" at bounding box center [326, 18] width 8 height 10
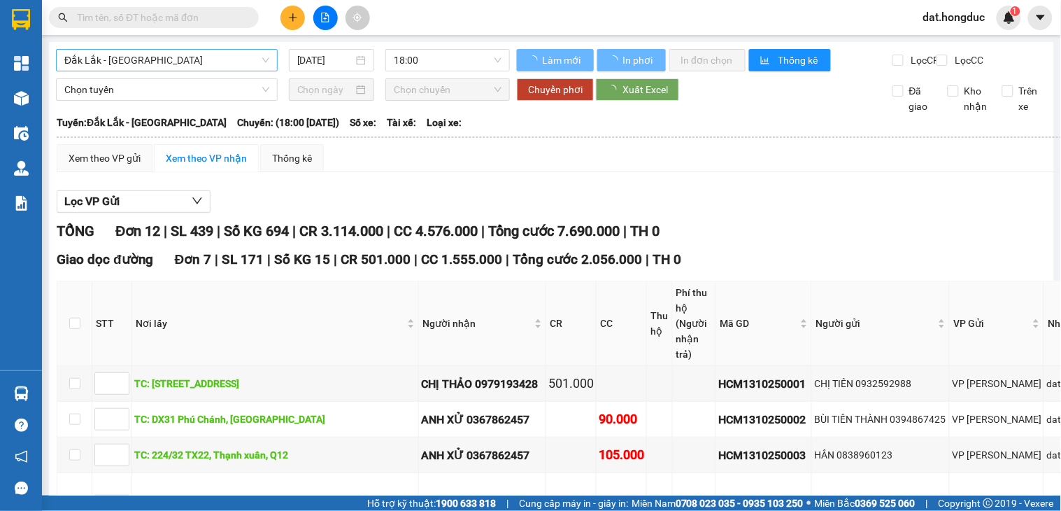
type input "[DATE]"
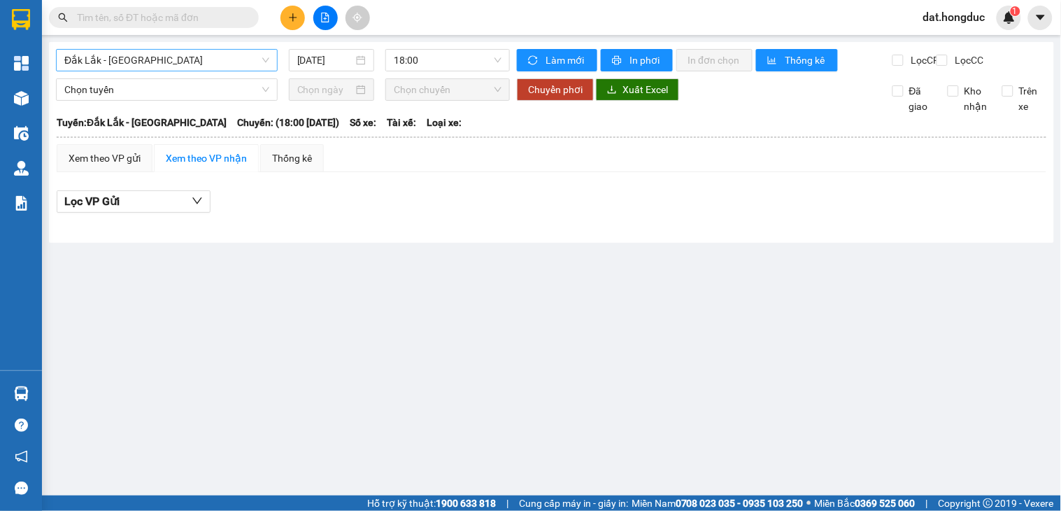
click at [198, 62] on span "Đắk Lắk - [GEOGRAPHIC_DATA]" at bounding box center [166, 60] width 205 height 21
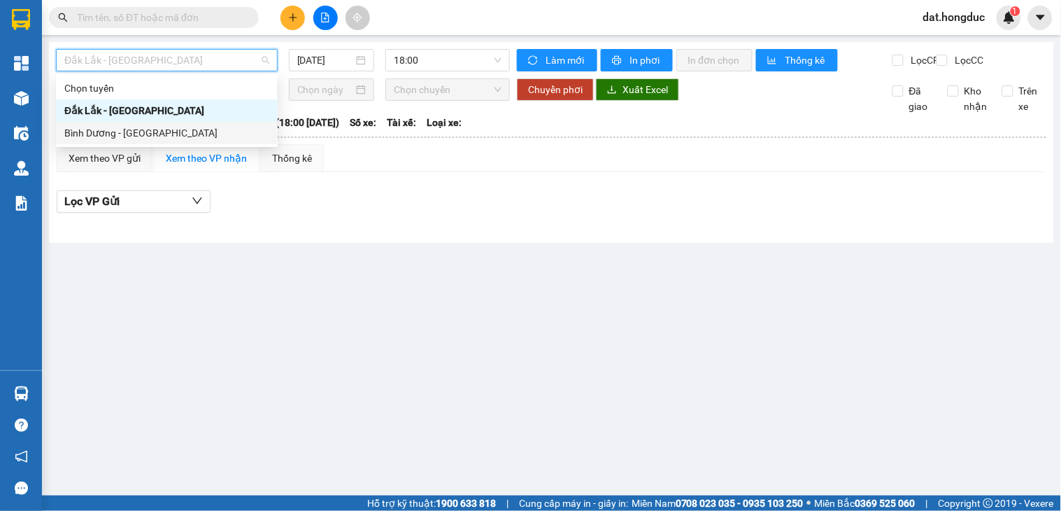
click at [141, 131] on div "Bình Dương - [GEOGRAPHIC_DATA]" at bounding box center [166, 132] width 205 height 15
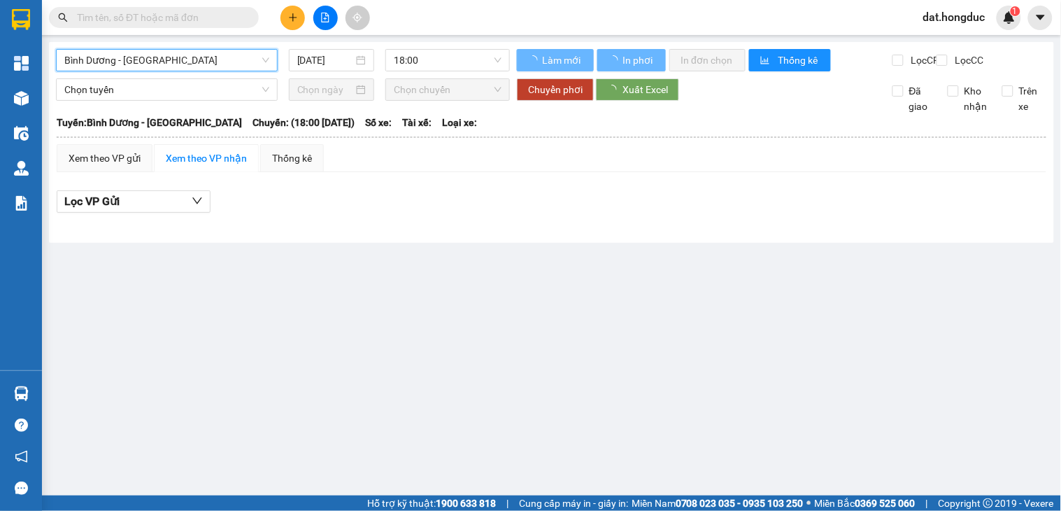
click at [330, 62] on input "[DATE]" at bounding box center [325, 59] width 57 height 15
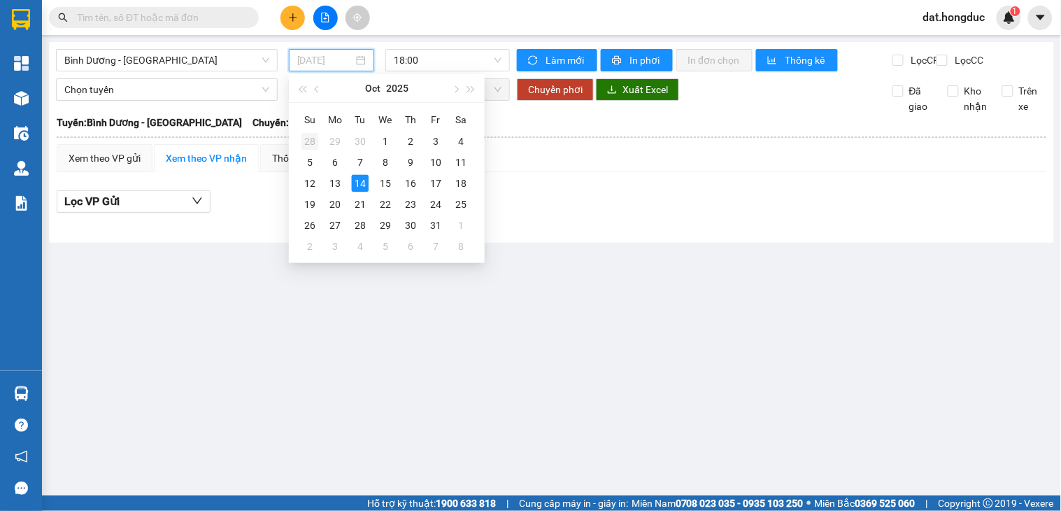
click at [313, 143] on div "28" at bounding box center [310, 141] width 17 height 17
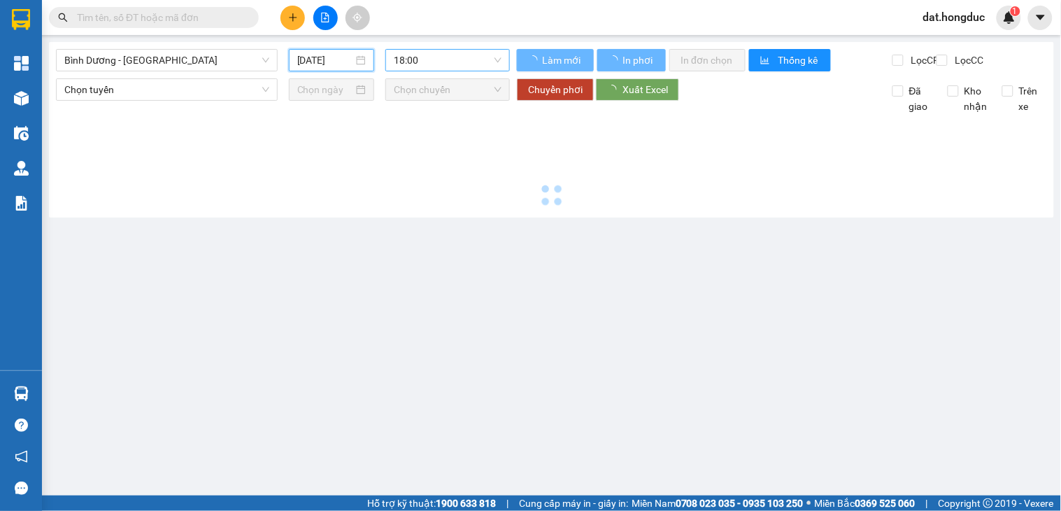
type input "[DATE]"
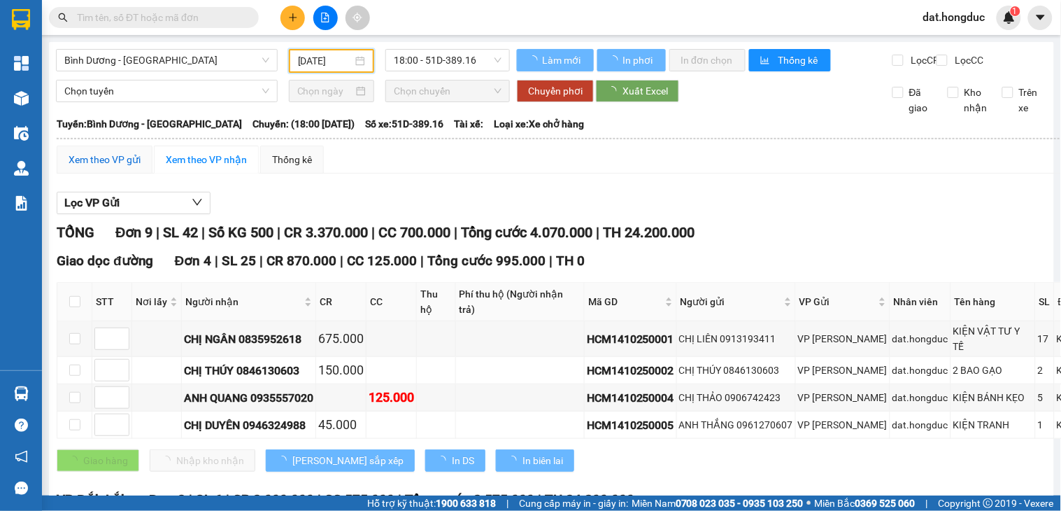
click at [94, 167] on div "Xem theo VP gửi" at bounding box center [105, 159] width 72 height 15
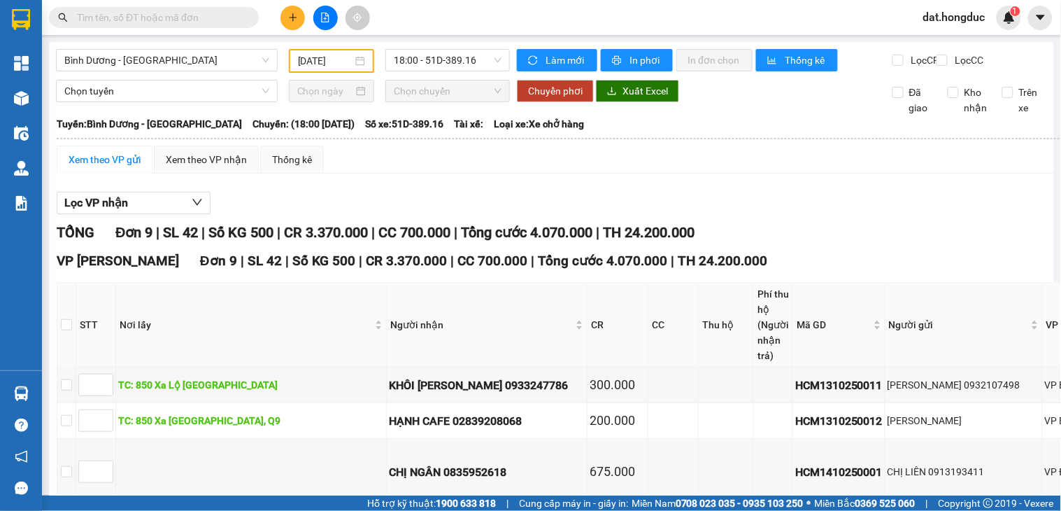
click at [637, 114] on div "Chọn tuyến Chọn chuyến Chuyển phơi Xuất Excel Đã giao Kho nhận Trên xe" at bounding box center [551, 98] width 991 height 36
click at [638, 99] on span "Xuất Excel" at bounding box center [645, 90] width 45 height 15
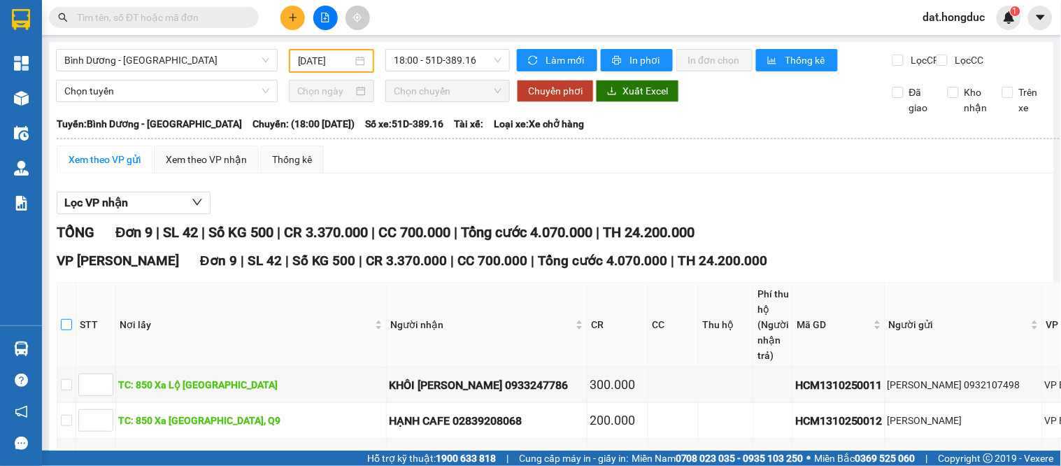
click at [67, 330] on input "checkbox" at bounding box center [66, 324] width 11 height 11
checkbox input "true"
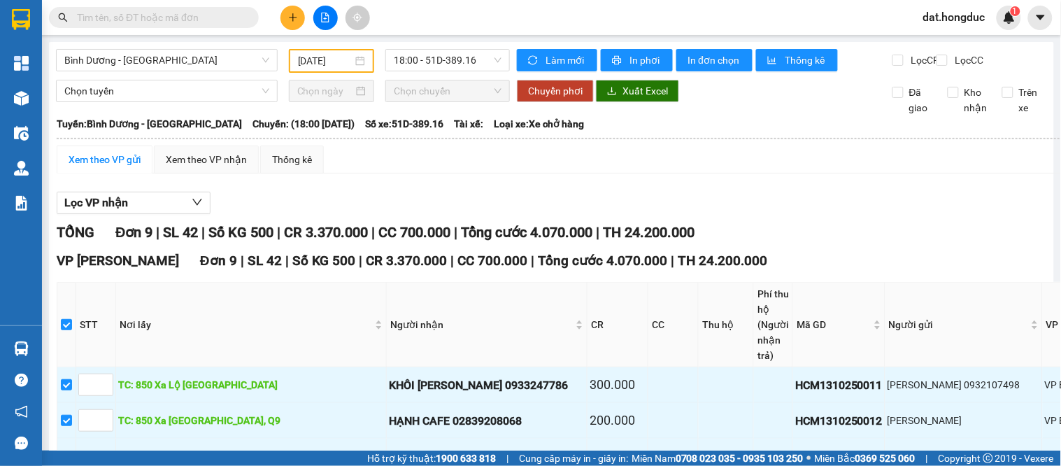
checkbox input "true"
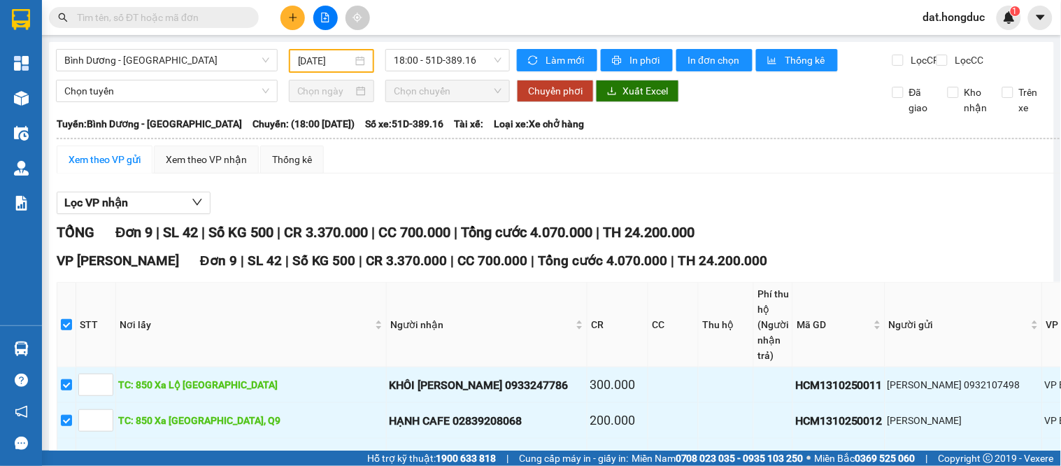
checkbox input "true"
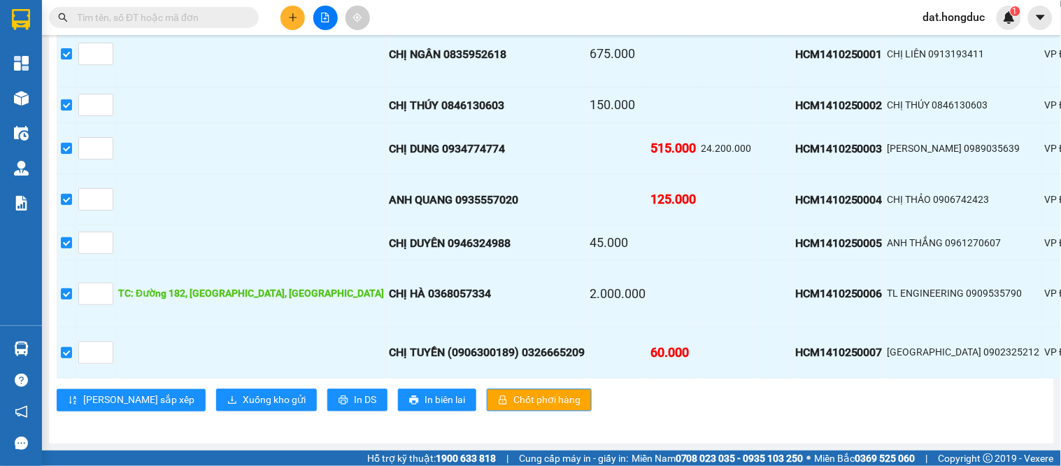
scroll to position [718, 0]
click at [243, 392] on span "Xuống kho gửi" at bounding box center [274, 399] width 63 height 15
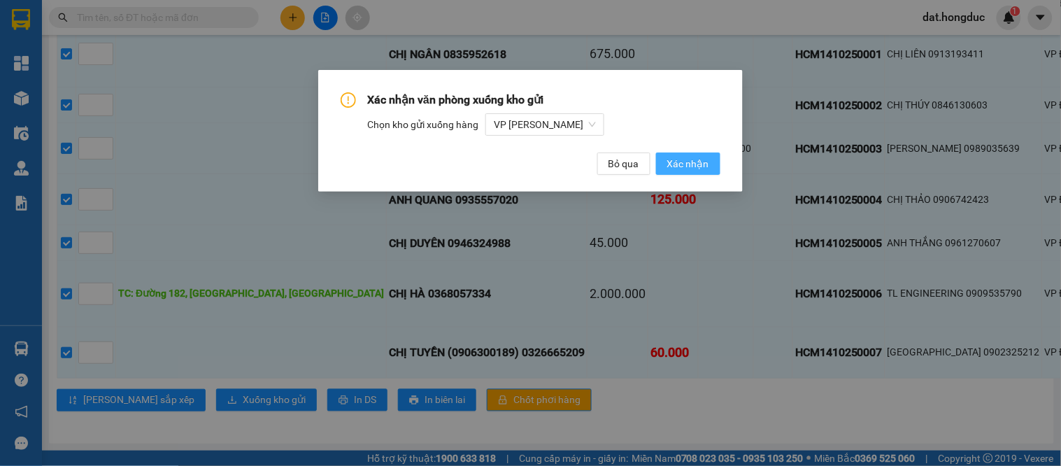
click at [695, 164] on span "Xác nhận" at bounding box center [688, 163] width 42 height 15
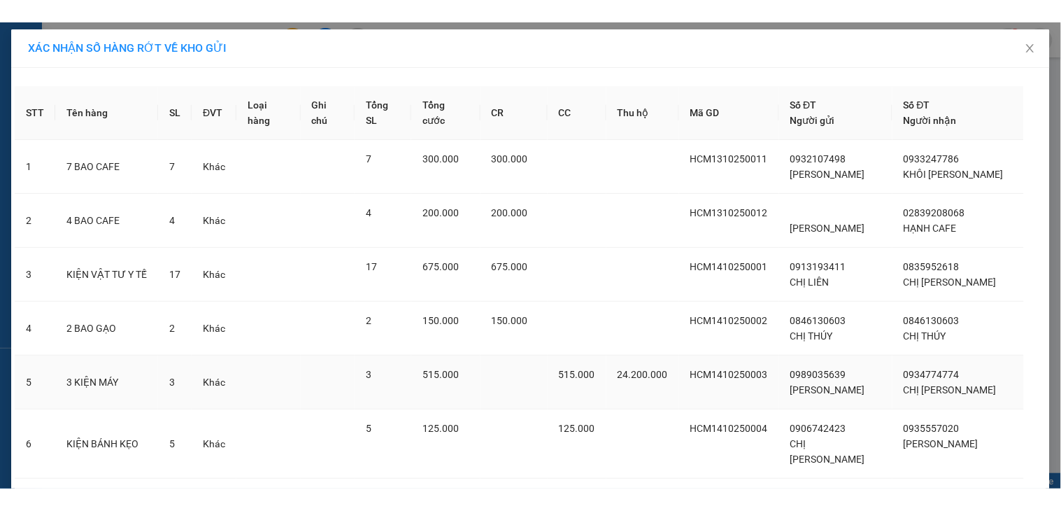
scroll to position [239, 0]
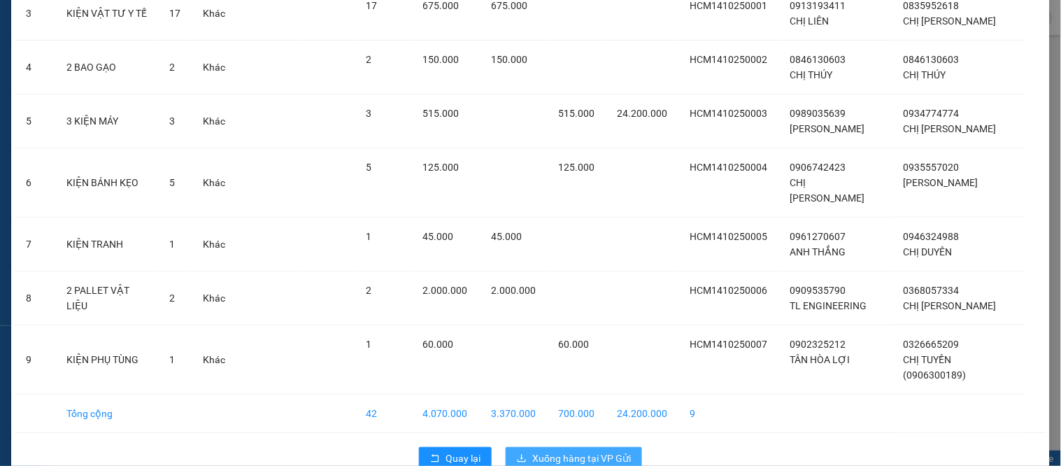
click at [570, 451] on span "Xuống hàng tại VP Gửi" at bounding box center [581, 458] width 99 height 15
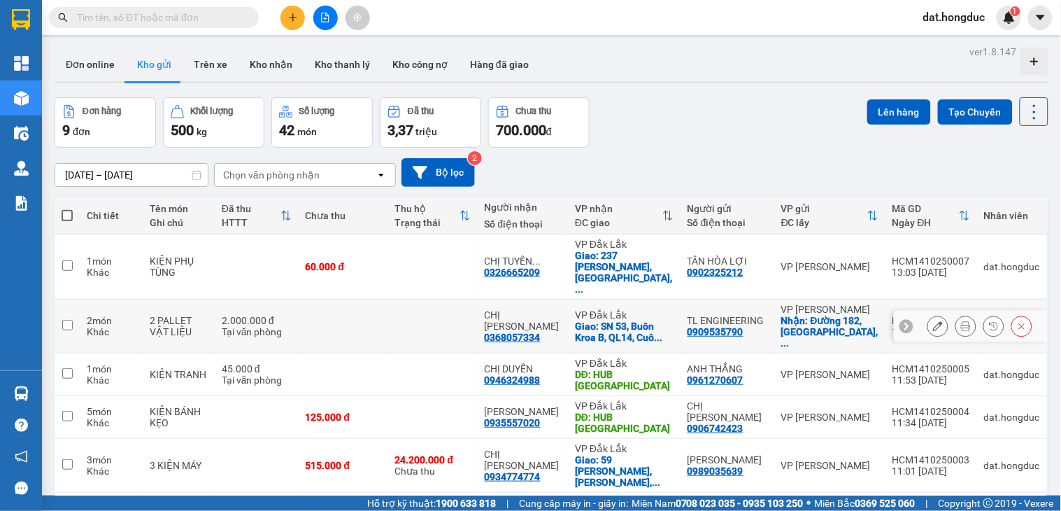
click at [931, 314] on button at bounding box center [938, 326] width 20 height 24
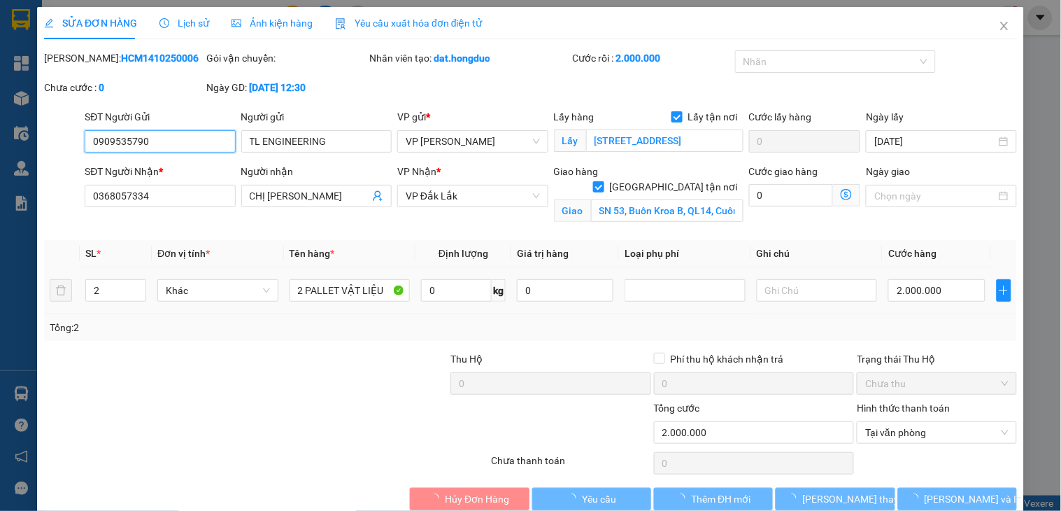
type input "0909535790"
type input "TL ENGINEERING"
checkbox input "true"
type input "[STREET_ADDRESS]"
type input "0368057334"
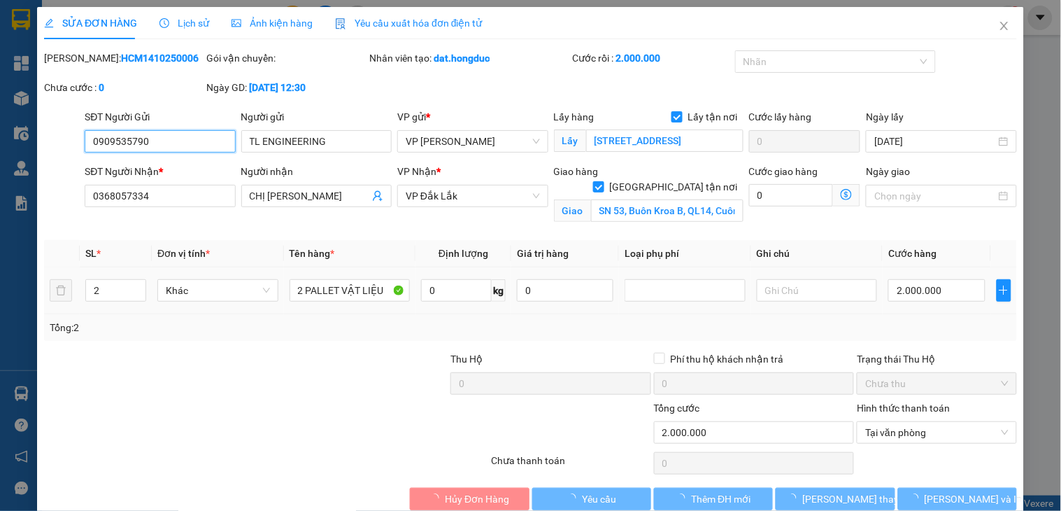
type input "CHỊ [PERSON_NAME]"
checkbox input "true"
type input "SN 53, Buôn Kroa B, QL14, Cuôr Đăng, [GEOGRAPHIC_DATA]"
type input "0"
type input "2.000.000"
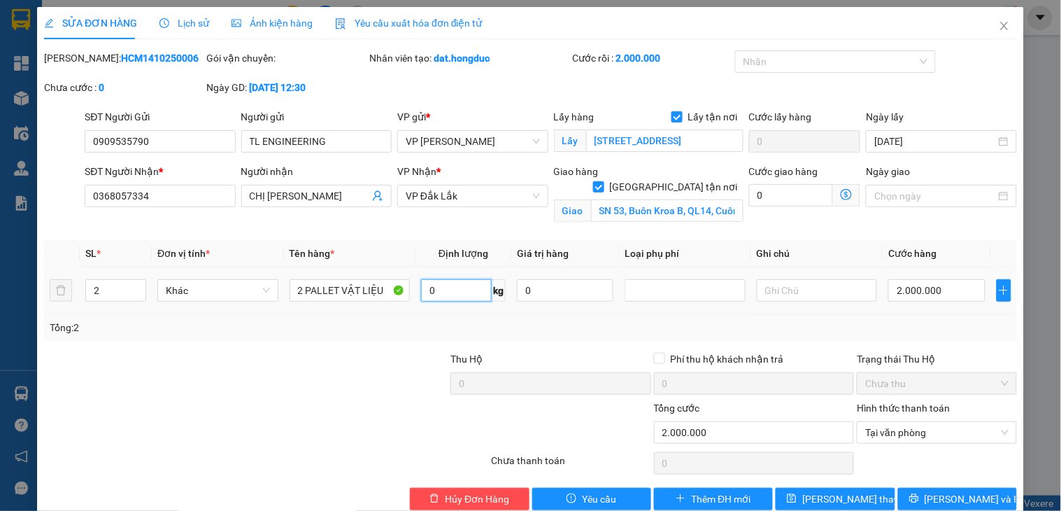
click at [449, 292] on input "0" at bounding box center [456, 290] width 71 height 22
type input "1"
type input "2.000.000"
type input "1541"
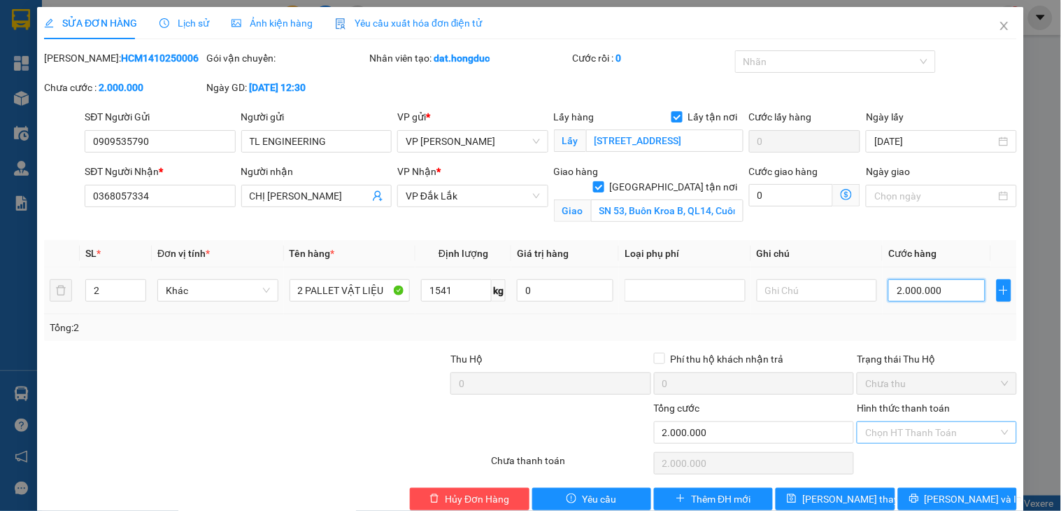
click at [935, 285] on input "2.000.000" at bounding box center [936, 290] width 97 height 22
click at [856, 497] on span "[PERSON_NAME] thay đổi" at bounding box center [858, 498] width 112 height 15
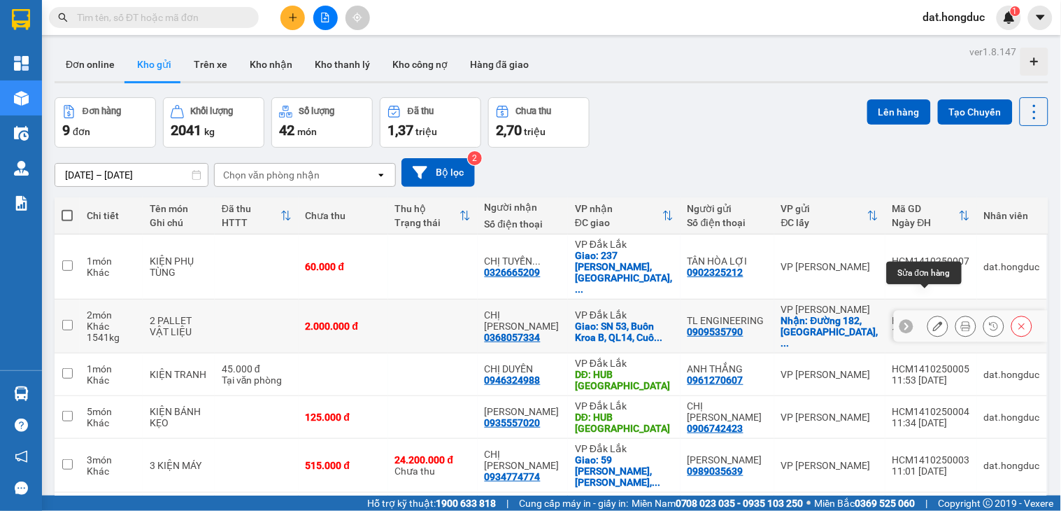
click at [928, 314] on button at bounding box center [938, 326] width 20 height 24
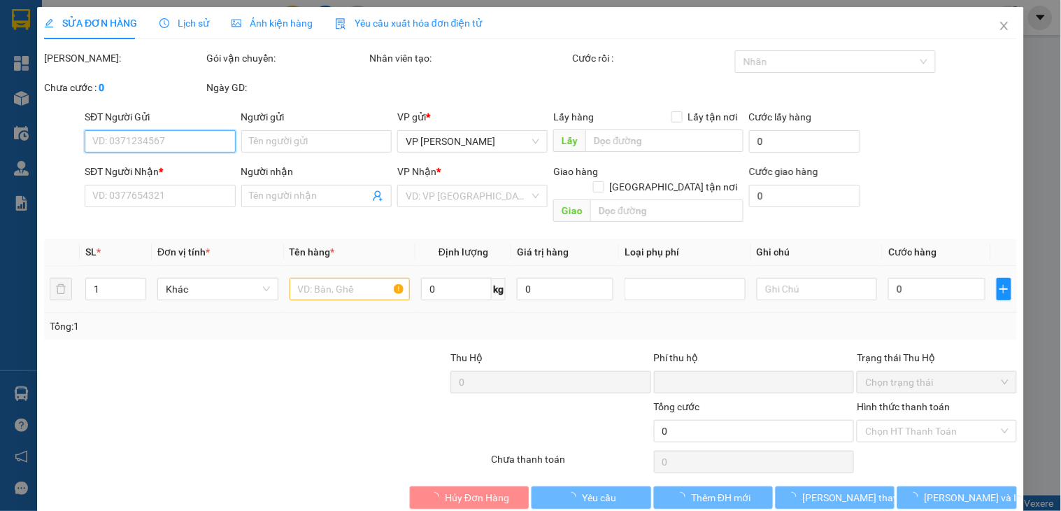
type input "0909535790"
type input "TL ENGINEERING"
checkbox input "true"
type input "[STREET_ADDRESS]"
type input "0368057334"
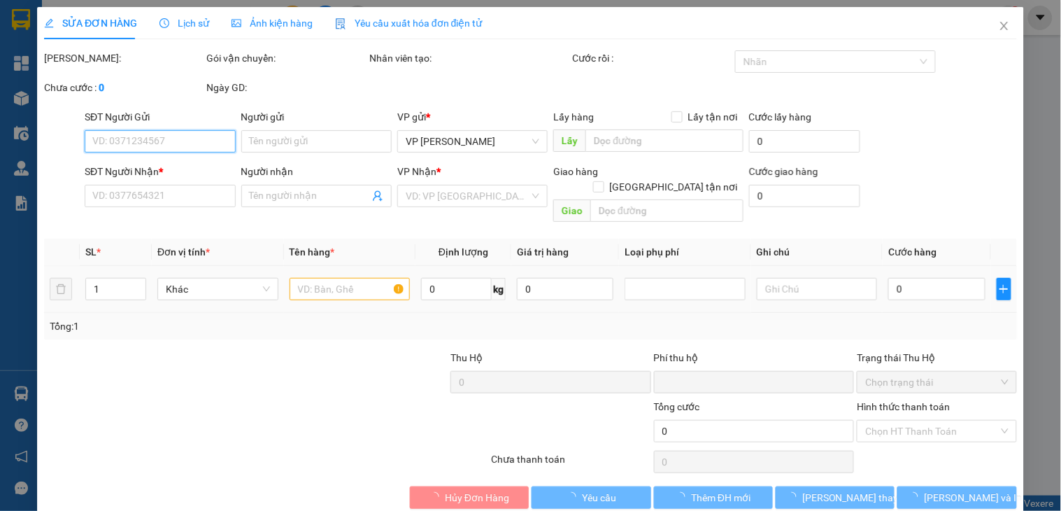
type input "CHỊ [PERSON_NAME]"
checkbox input "true"
type input "SN 53, Buôn Kroa B, QL14, Cuôr Đăng, [GEOGRAPHIC_DATA]"
type input "0"
type input "2.000.000"
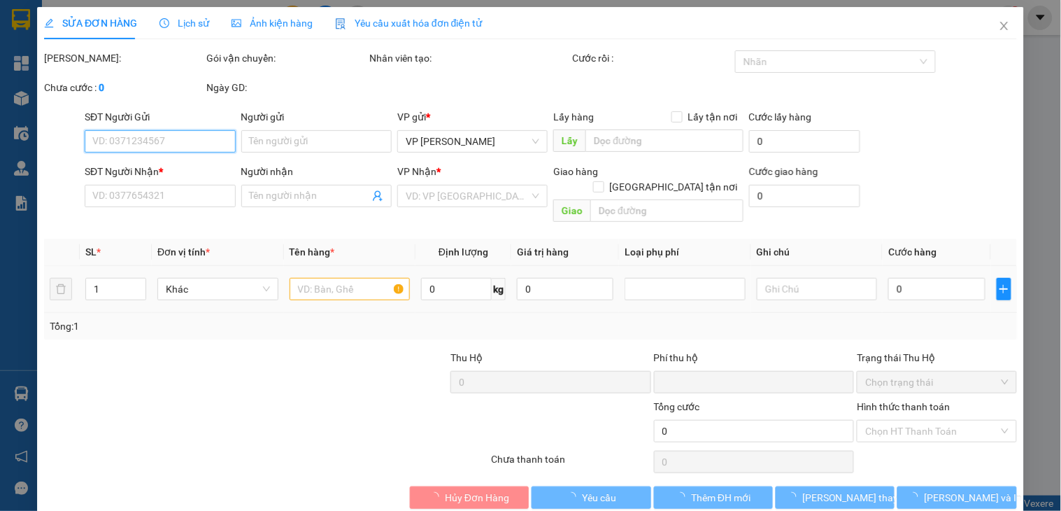
type input "2.000.000"
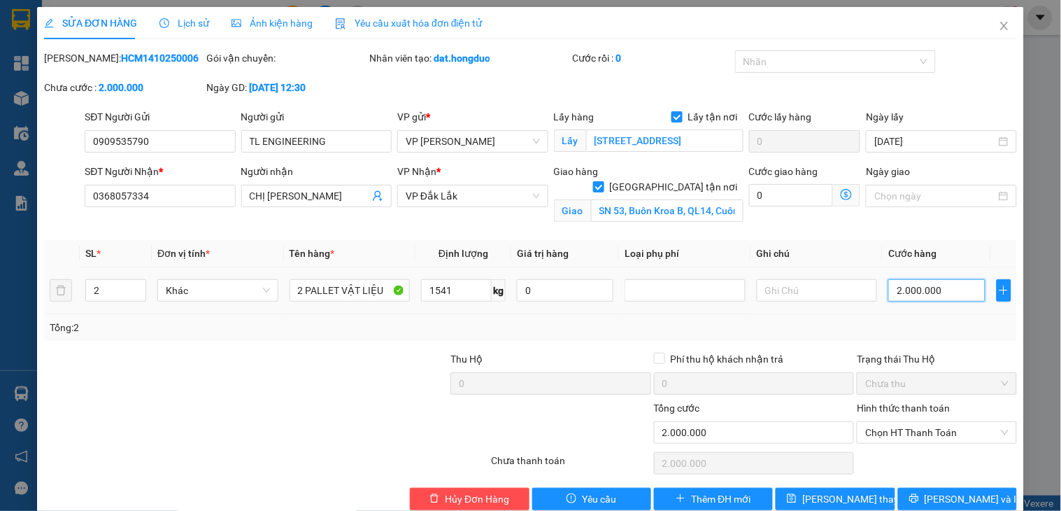
click at [937, 294] on input "2.000.000" at bounding box center [936, 290] width 97 height 22
type input "1"
type input "15"
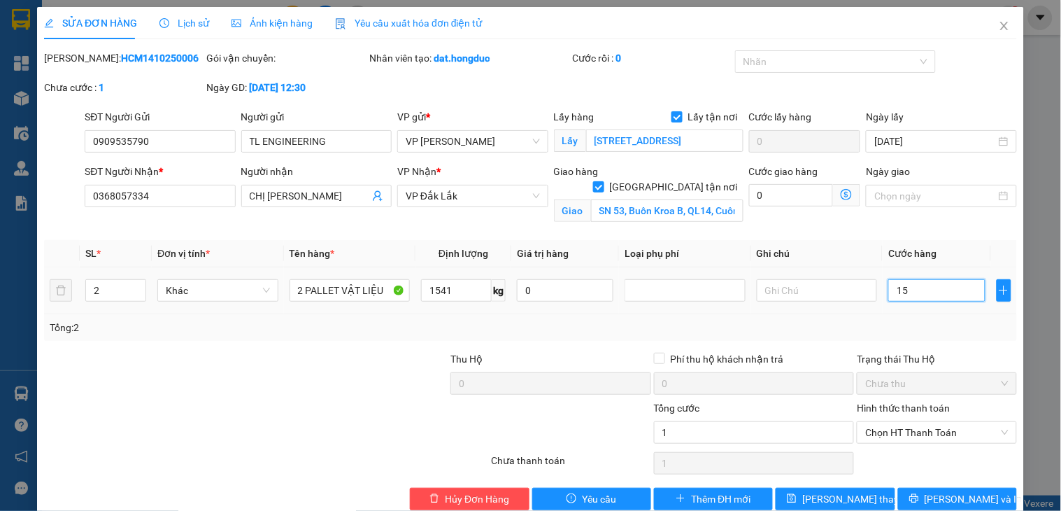
type input "15"
type input "154"
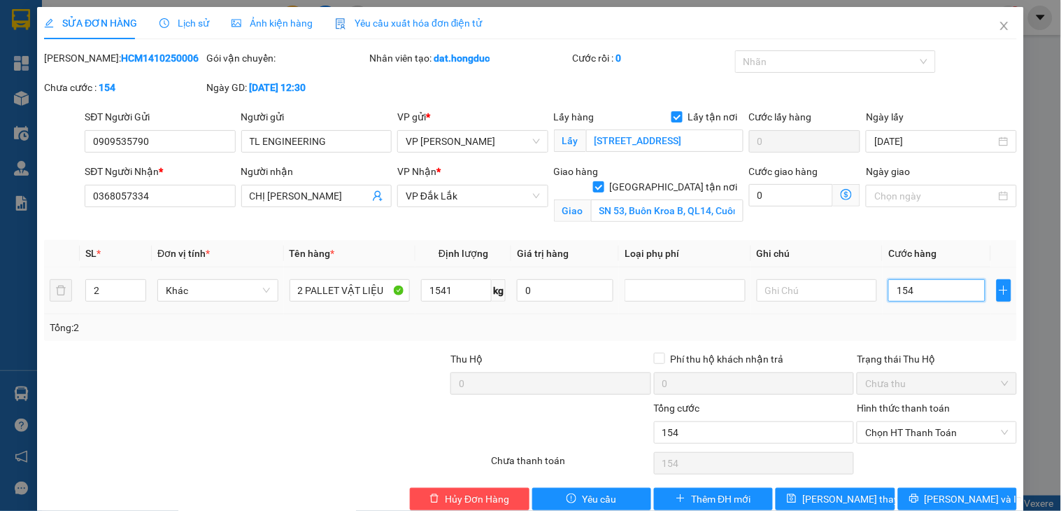
type input "1.541"
type input "15.410"
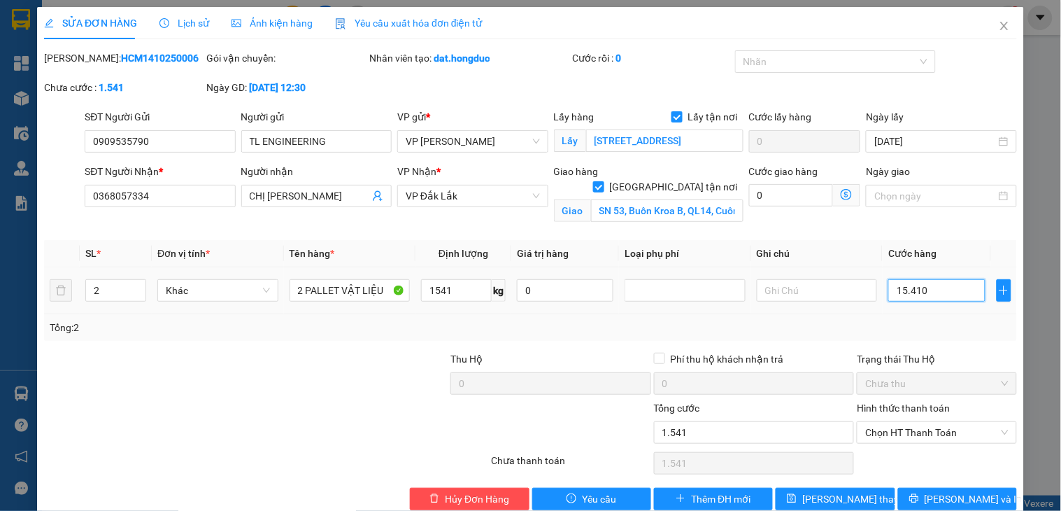
type input "15.410"
type input "1.541.000"
click at [939, 431] on span "Chọn HT Thanh Toán" at bounding box center [936, 432] width 143 height 21
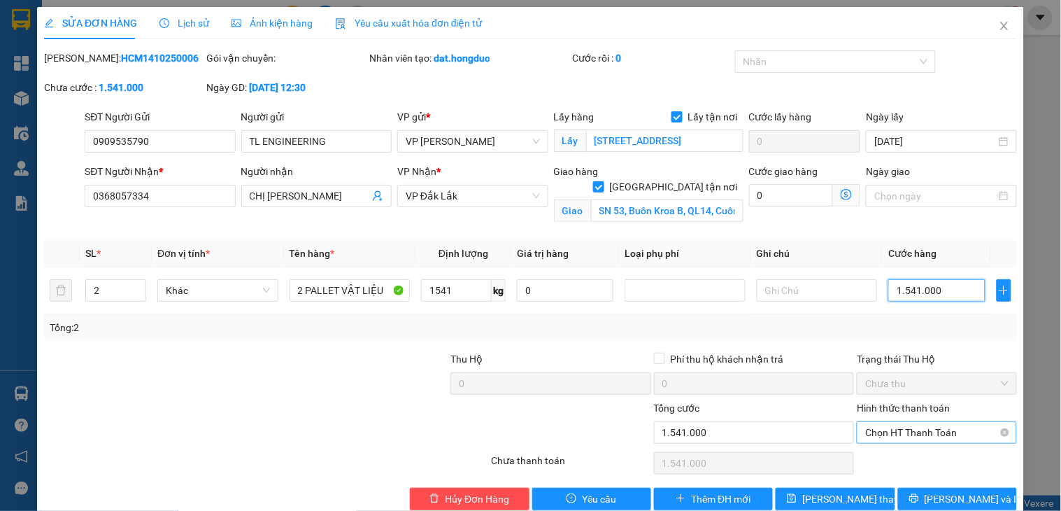
type input "1.541.000"
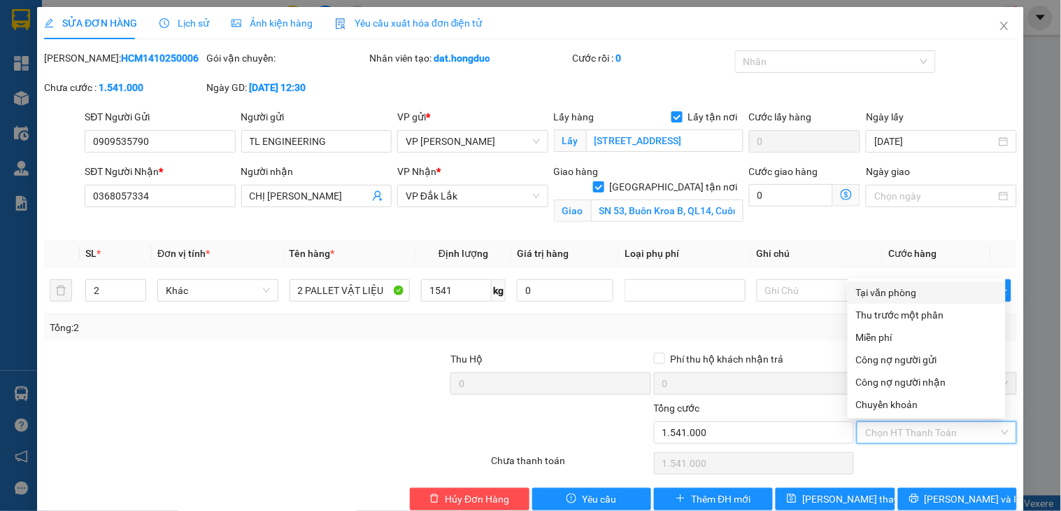
click at [899, 294] on div "Tại văn phòng" at bounding box center [926, 292] width 141 height 15
type input "0"
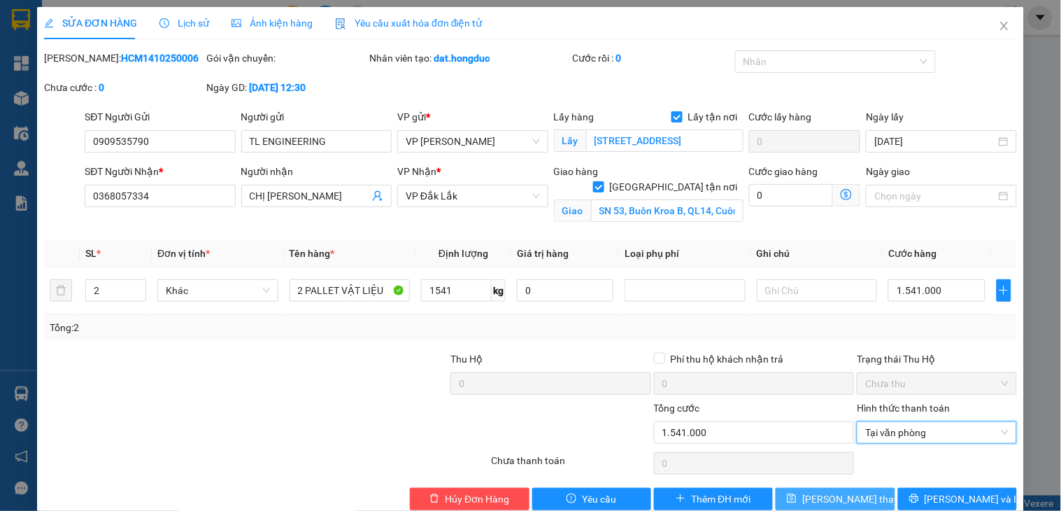
click at [851, 501] on span "[PERSON_NAME] thay đổi" at bounding box center [858, 498] width 112 height 15
